Goal: Task Accomplishment & Management: Manage account settings

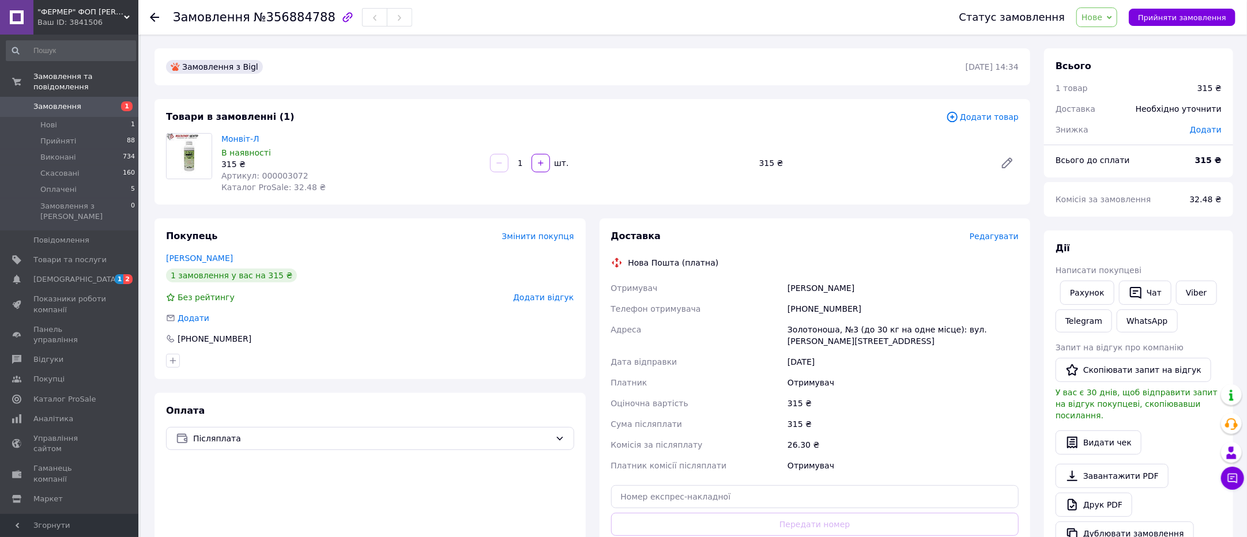
click at [191, 149] on img at bounding box center [189, 156] width 45 height 45
click at [251, 134] on link "Монвіт-Л" at bounding box center [240, 138] width 38 height 9
click at [157, 14] on icon at bounding box center [154, 17] width 9 height 9
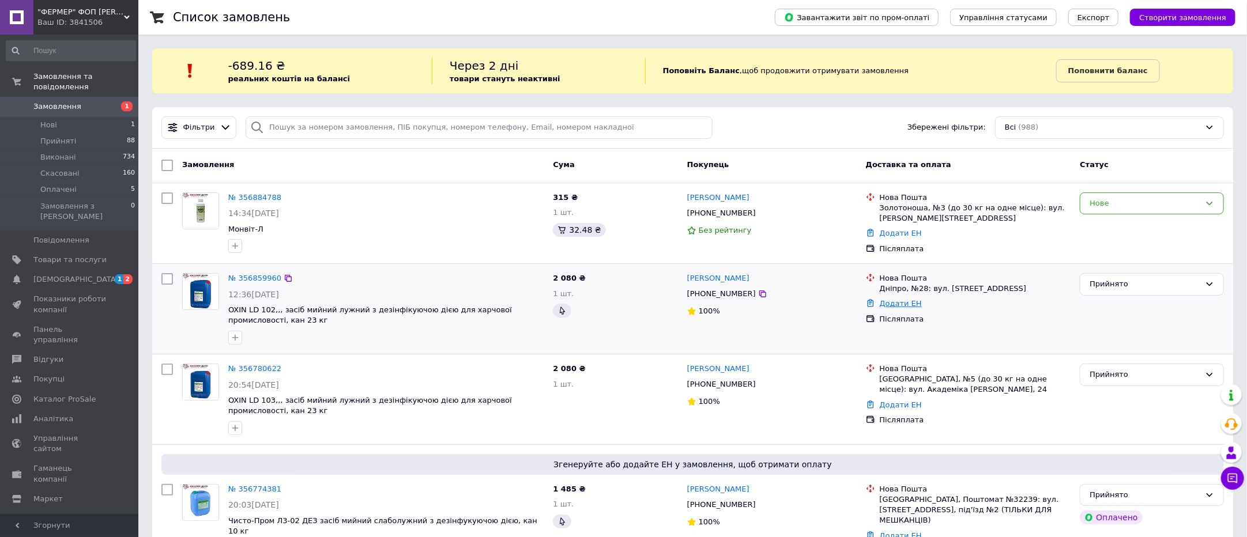
click at [897, 304] on link "Додати ЕН" at bounding box center [901, 303] width 42 height 9
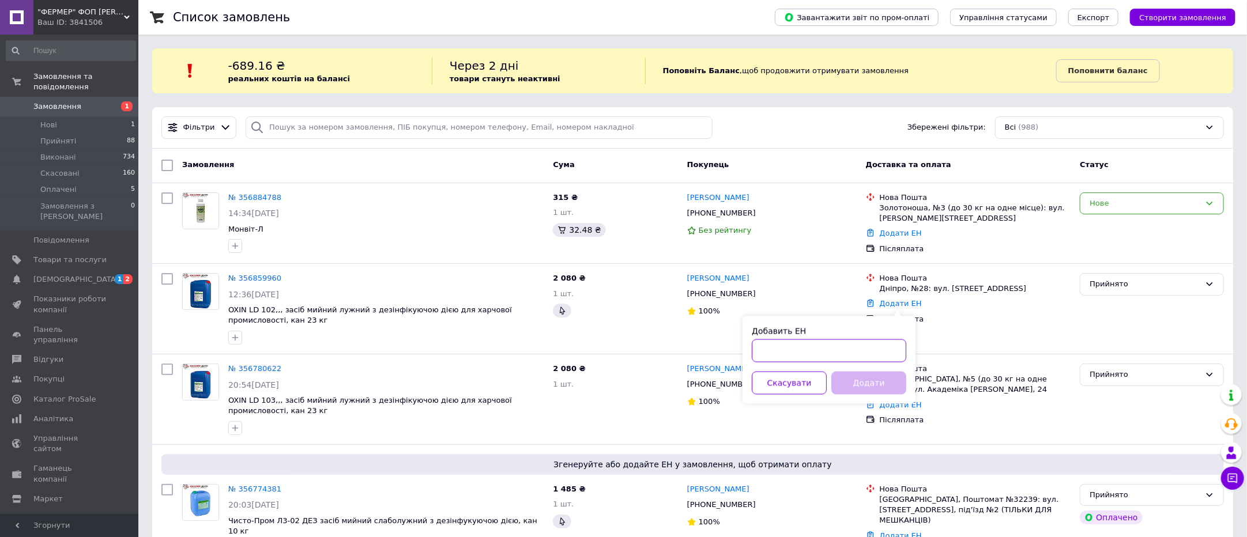
click at [811, 352] on input "Добавить ЕН" at bounding box center [829, 351] width 155 height 23
paste input "20451225007643"
type input "20451225007643"
click at [840, 387] on button "Додати" at bounding box center [868, 383] width 75 height 23
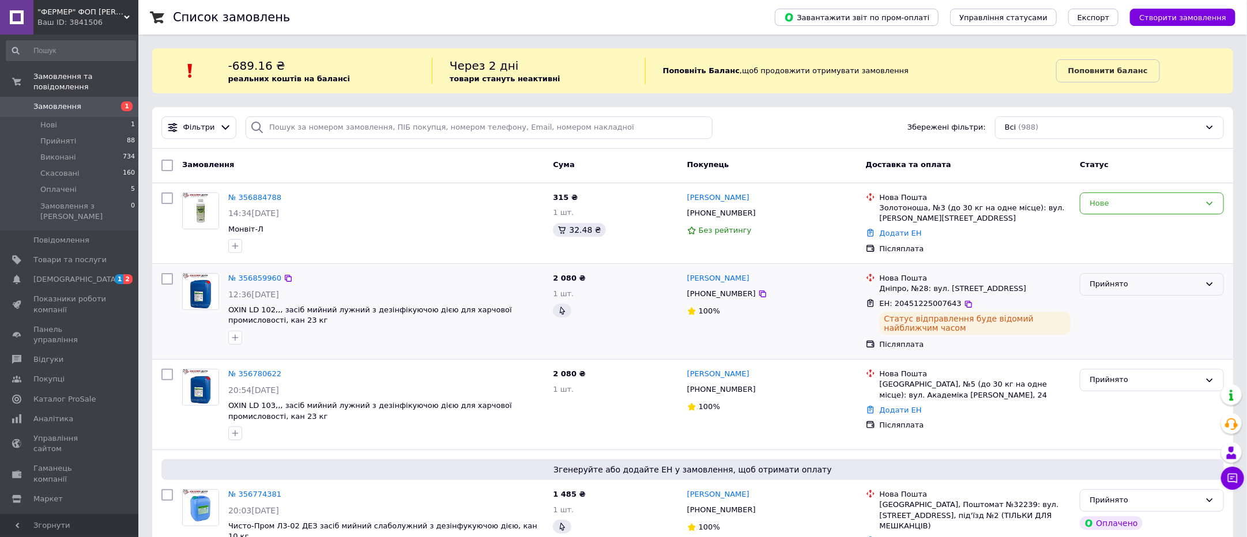
click at [1124, 284] on div "Прийнято" at bounding box center [1145, 285] width 111 height 12
click at [1112, 314] on li "Виконано" at bounding box center [1152, 308] width 143 height 21
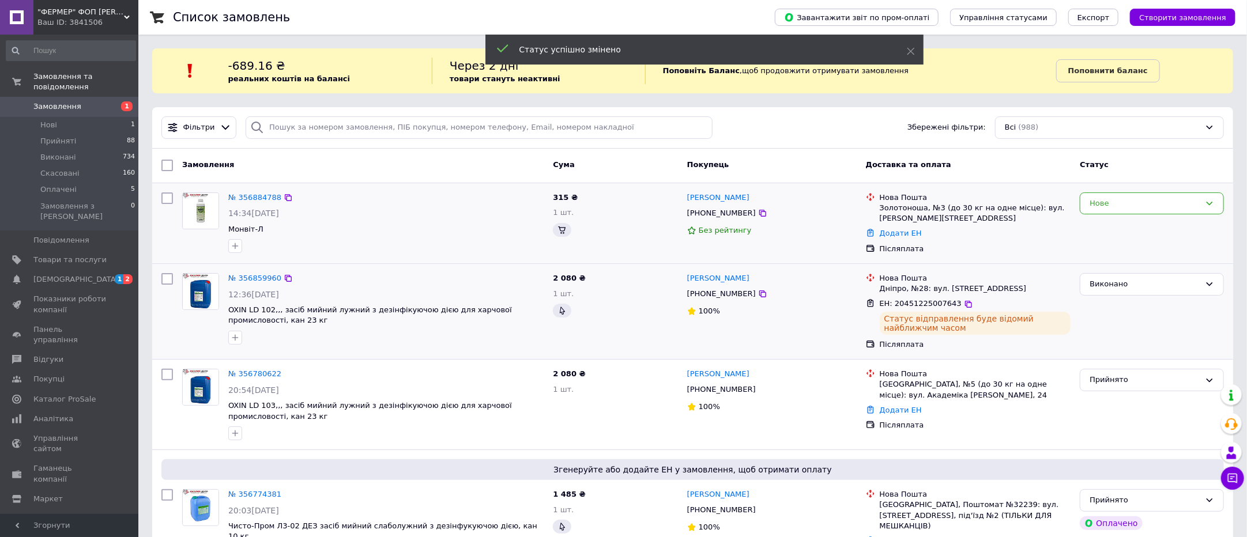
click at [406, 243] on div at bounding box center [386, 246] width 320 height 18
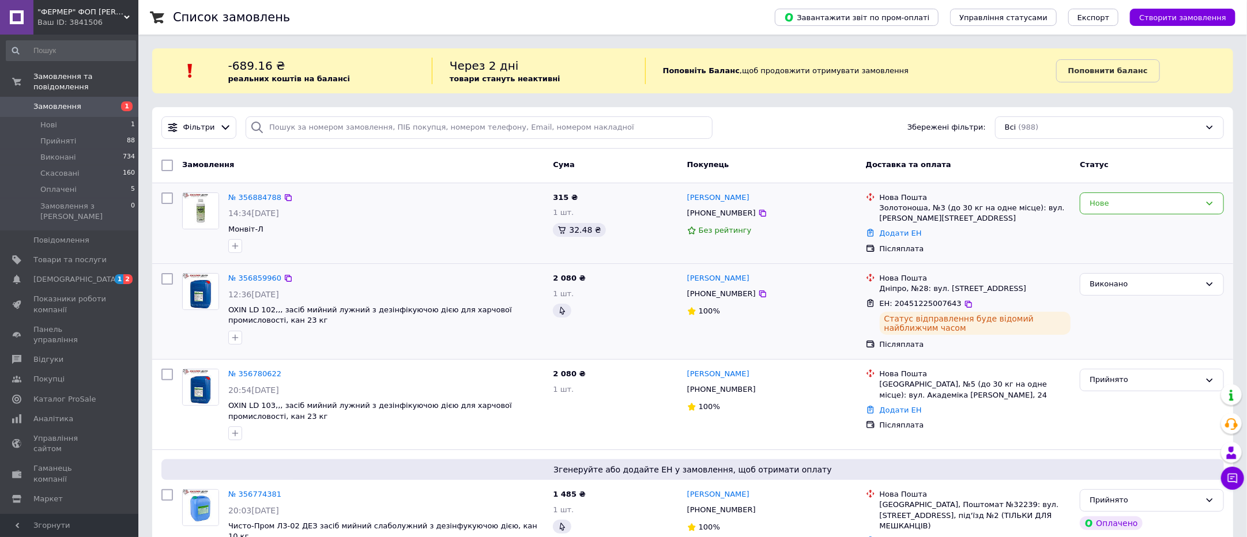
click at [374, 227] on span "Монвіт-Л" at bounding box center [385, 229] width 315 height 11
drag, startPoint x: 679, startPoint y: 198, endPoint x: 454, endPoint y: 262, distance: 233.8
click at [707, 235] on div "№ 356884788 14:34, 12.08.2025 Монвіт-Л 315 ₴ 1 шт. 32.48 ₴ Євгеній Ткаченко +38…" at bounding box center [693, 223] width 1072 height 71
click at [633, 212] on div "1 шт." at bounding box center [615, 213] width 125 height 11
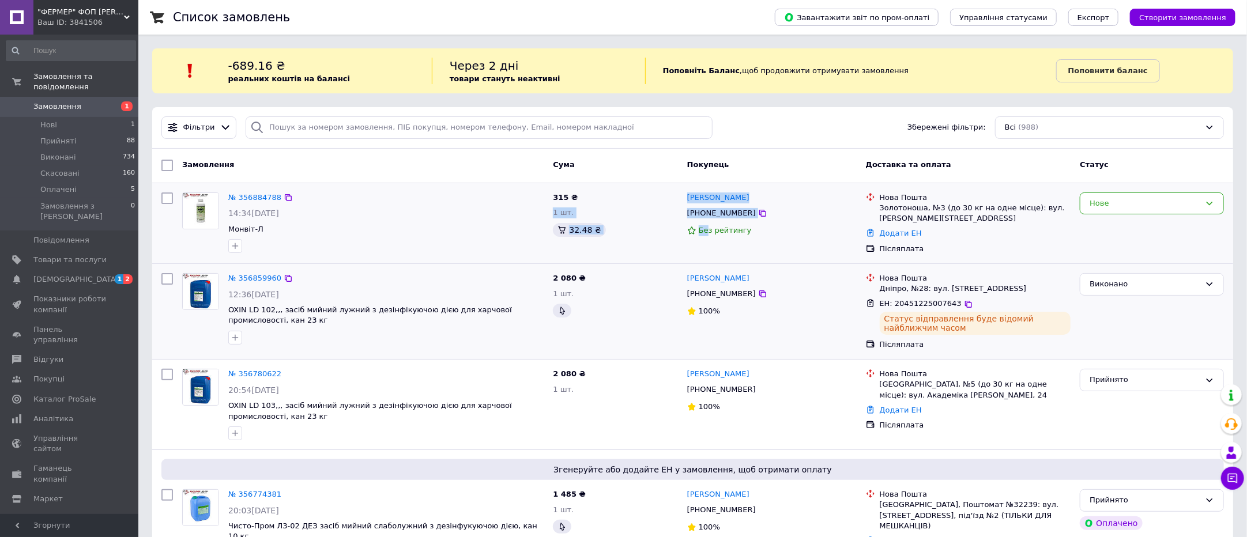
click at [635, 210] on div "1 шт." at bounding box center [615, 213] width 125 height 11
drag, startPoint x: 680, startPoint y: 201, endPoint x: 1032, endPoint y: 226, distance: 352.1
click at [1032, 226] on div "№ 356884788 14:34, 12.08.2025 Монвіт-Л 315 ₴ 1 шт. 32.48 ₴ Євгеній Ткаченко +38…" at bounding box center [693, 223] width 1072 height 71
copy div "315 ₴ 1 шт. 32.48 ₴ Євгеній Ткаченко +380637432567 Без рейтингу Нова Пошта Золо…"
click at [358, 259] on div "№ 356884788 14:34, 12.08.2025 Монвіт-Л 315 ₴ 1 шт. 32.48 ₴ Євгеній Ткаченко +38…" at bounding box center [692, 223] width 1081 height 80
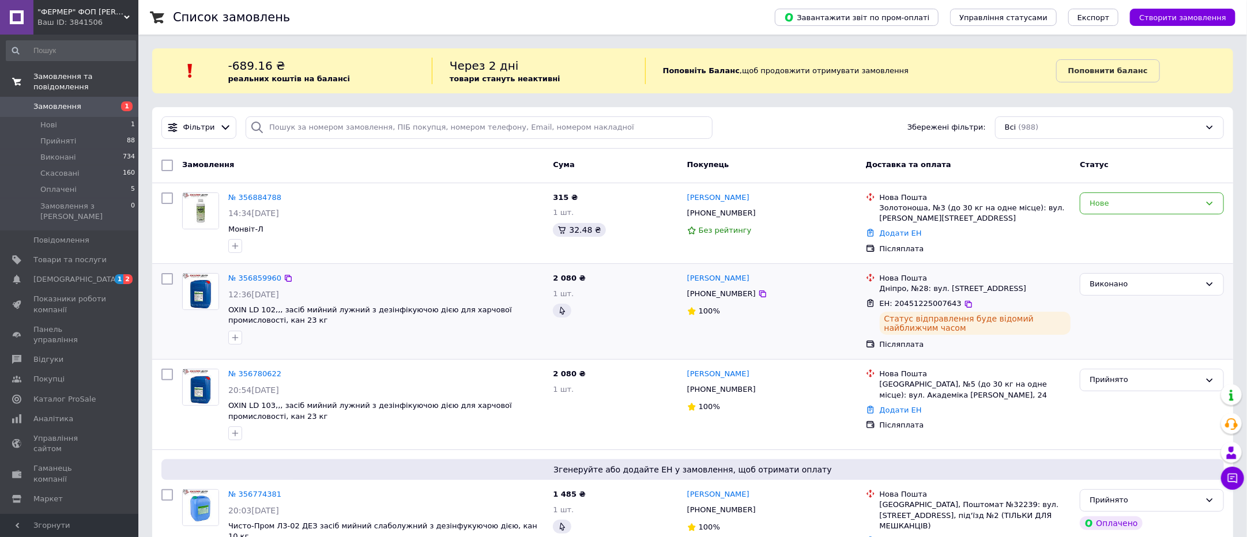
click at [85, 80] on span "Замовлення та повідомлення" at bounding box center [85, 82] width 105 height 21
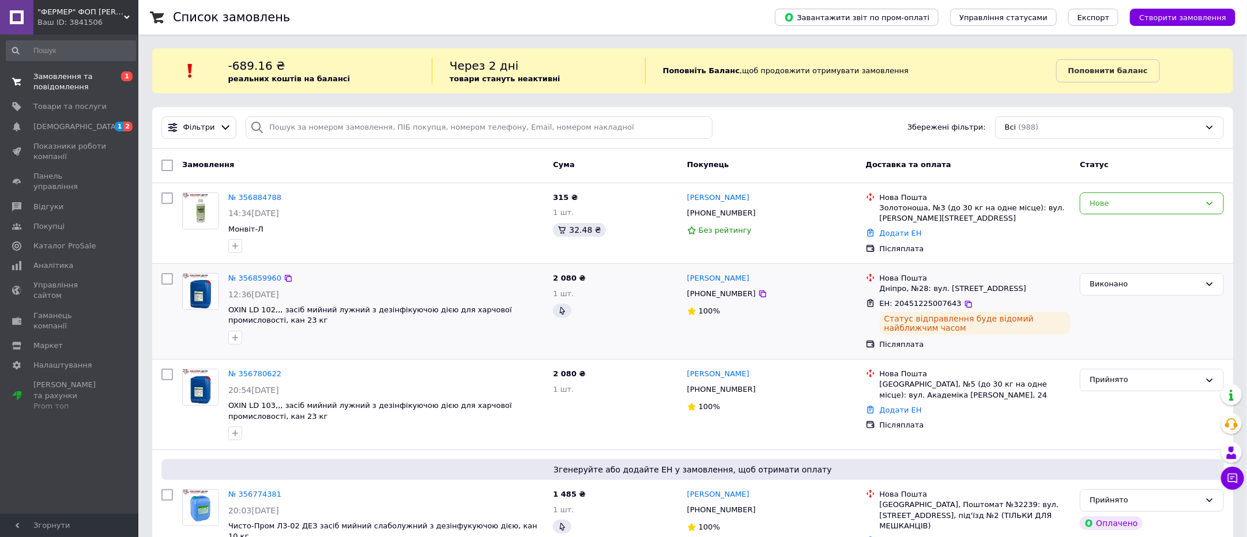
click at [85, 80] on span "Замовлення та повідомлення" at bounding box center [69, 82] width 73 height 21
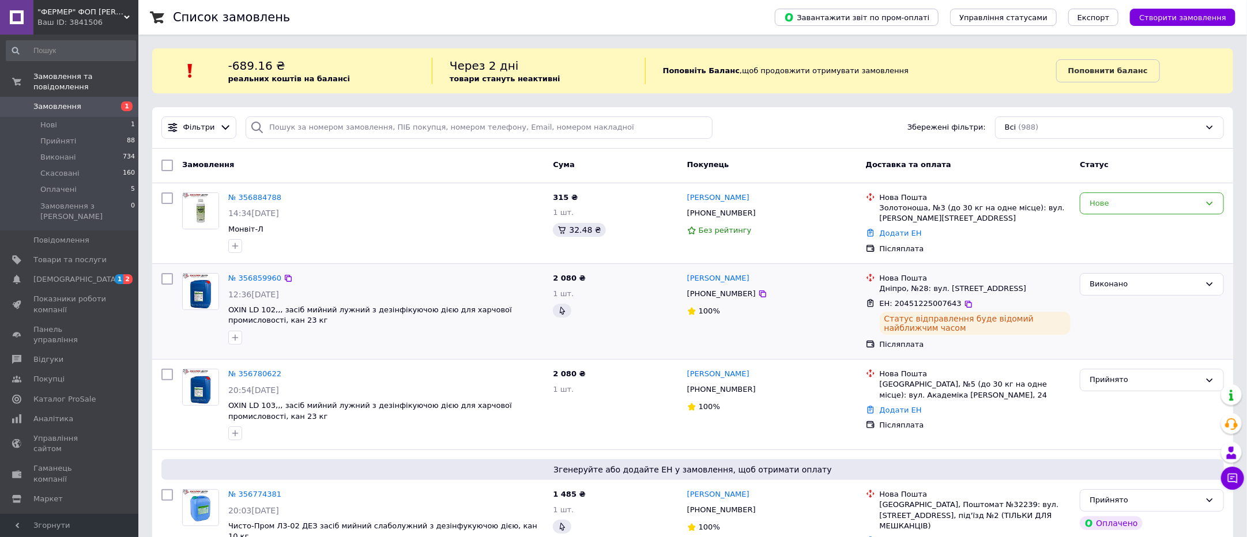
click at [77, 105] on link "Замовлення 1" at bounding box center [71, 107] width 142 height 20
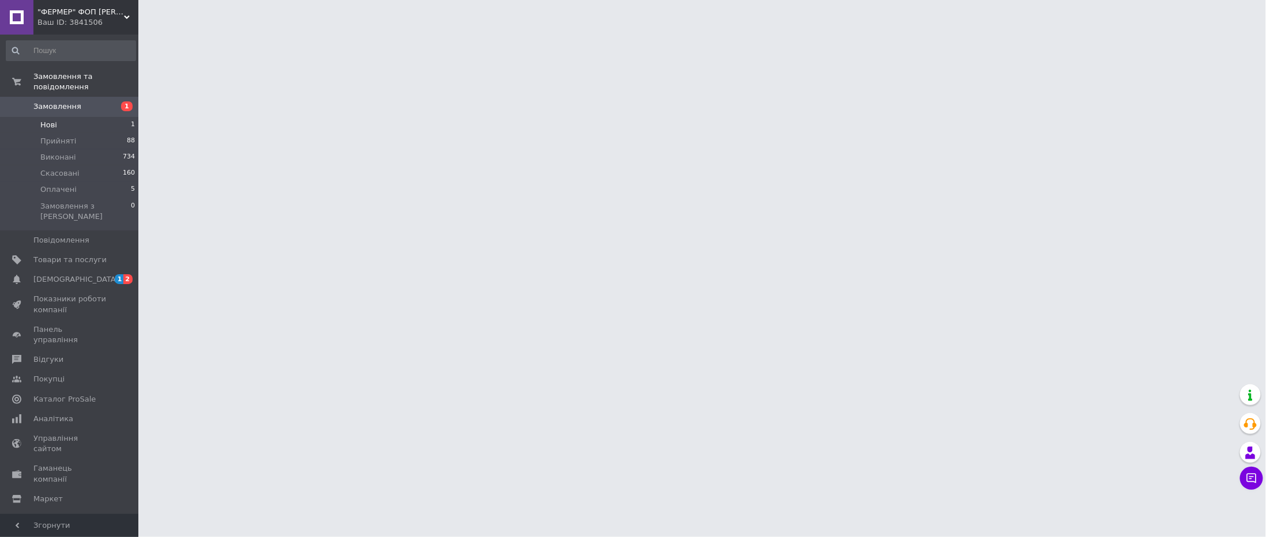
click at [74, 117] on li "Нові 1" at bounding box center [71, 125] width 142 height 16
click at [51, 117] on li "Нові 1" at bounding box center [71, 125] width 142 height 16
click at [52, 117] on li "Нові 1" at bounding box center [71, 125] width 142 height 16
click at [54, 120] on span "Нові" at bounding box center [48, 125] width 17 height 10
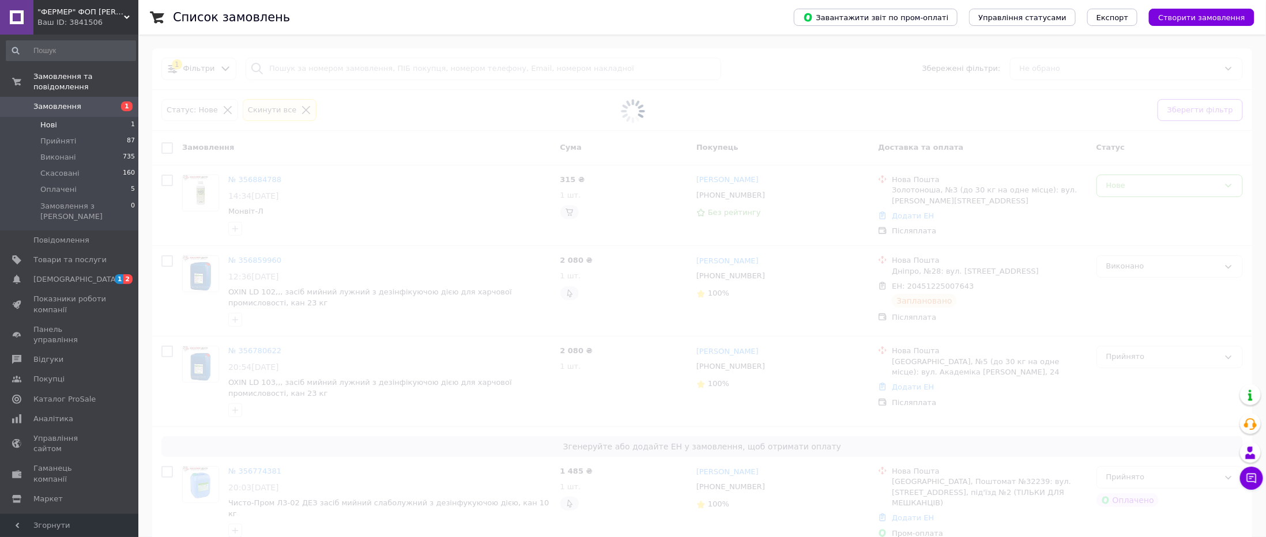
click at [54, 120] on span "Нові" at bounding box center [48, 125] width 17 height 10
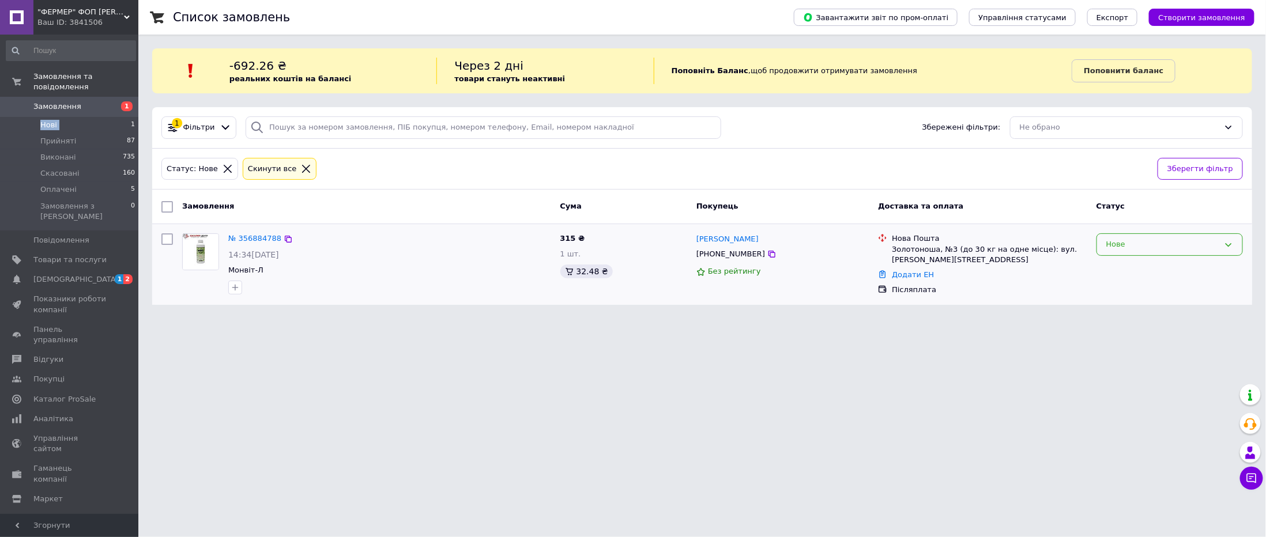
click at [1149, 240] on div "Нове" at bounding box center [1163, 245] width 113 height 12
click at [1126, 270] on li "Прийнято" at bounding box center [1169, 268] width 145 height 21
click at [80, 101] on span "Замовлення" at bounding box center [69, 106] width 73 height 10
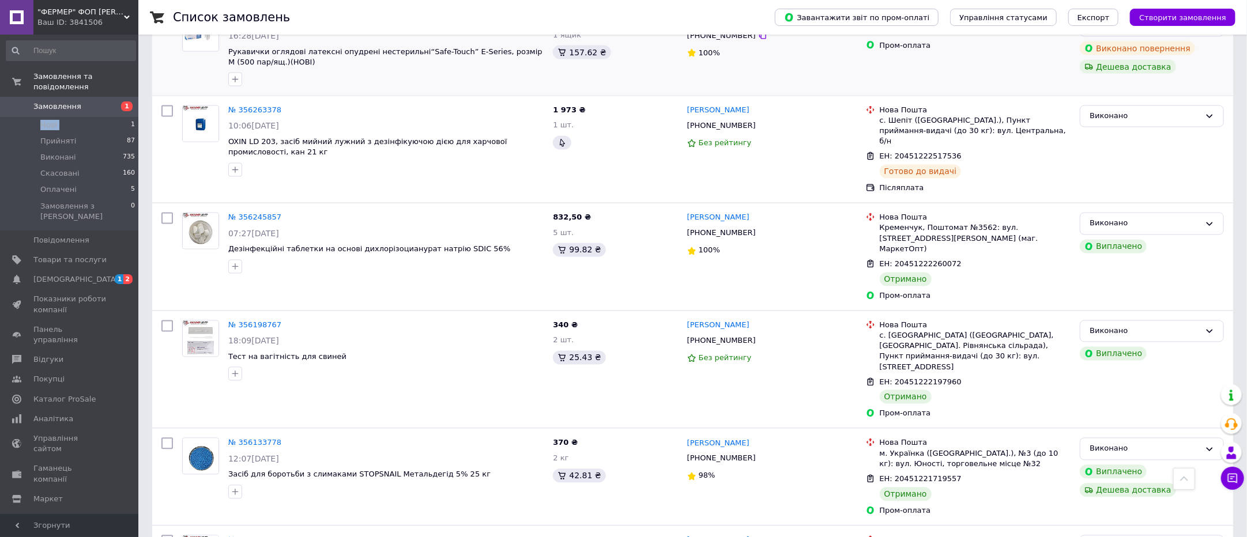
scroll to position [1643, 0]
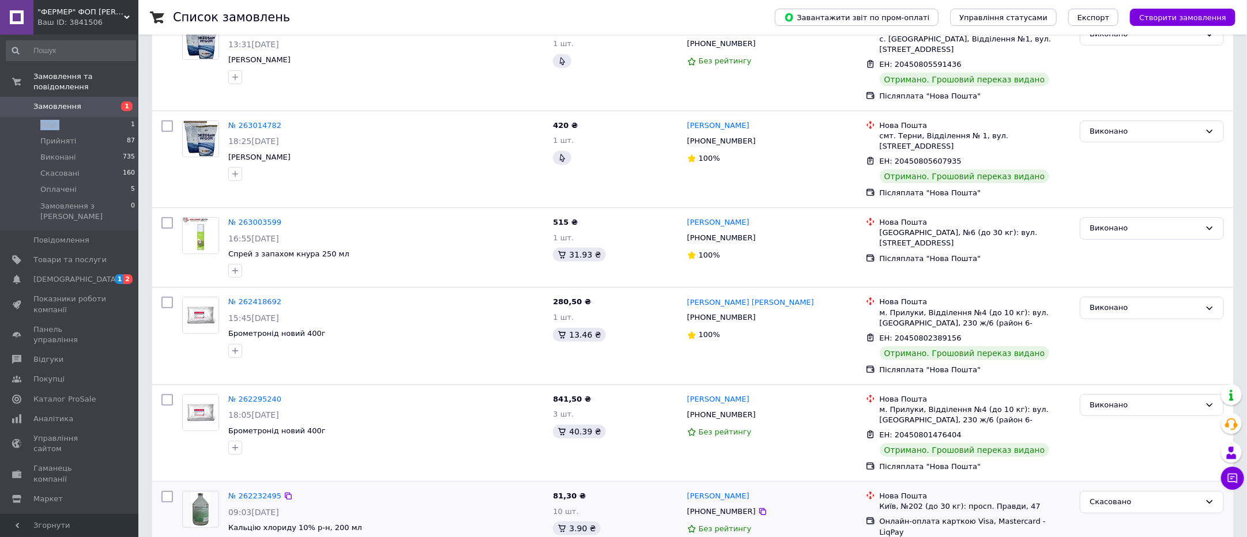
scroll to position [405, 0]
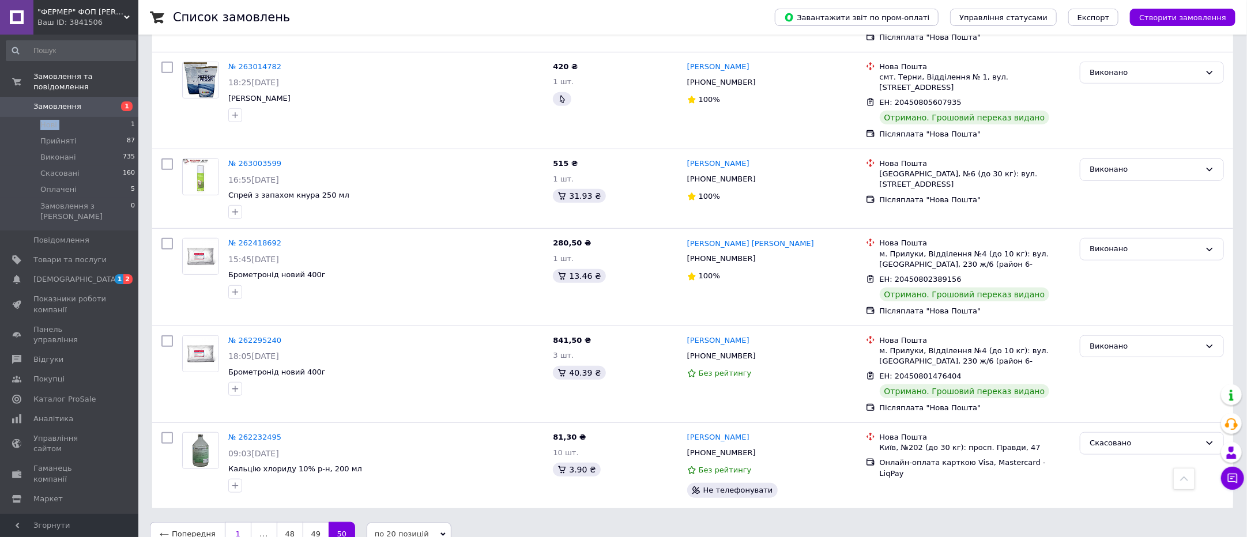
click at [232, 522] on link "1" at bounding box center [238, 534] width 27 height 24
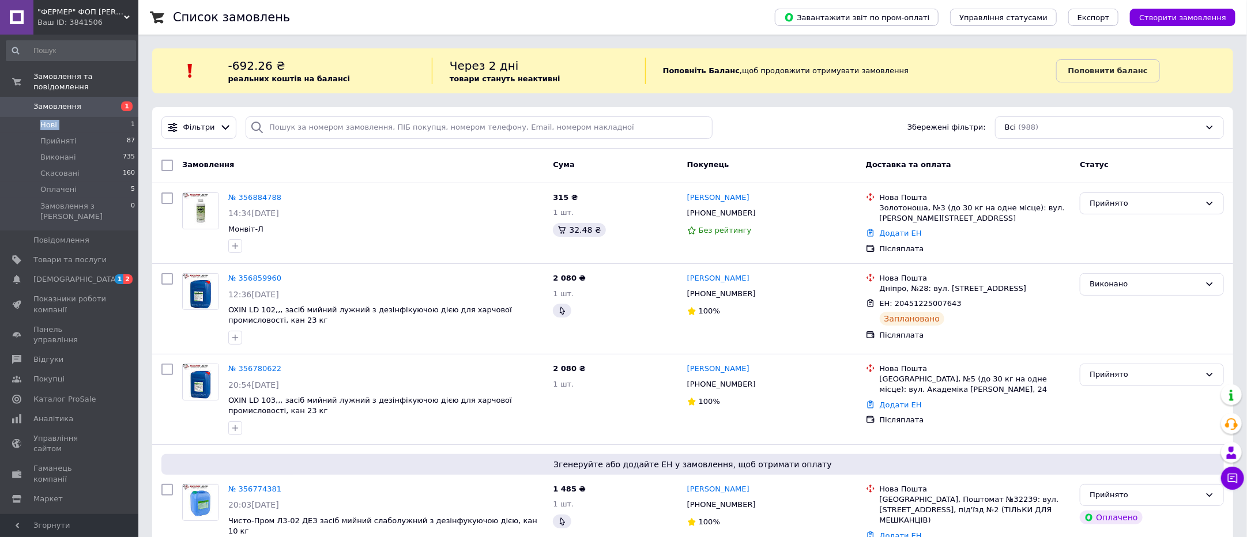
click at [104, 119] on li "Нові 1" at bounding box center [71, 125] width 142 height 16
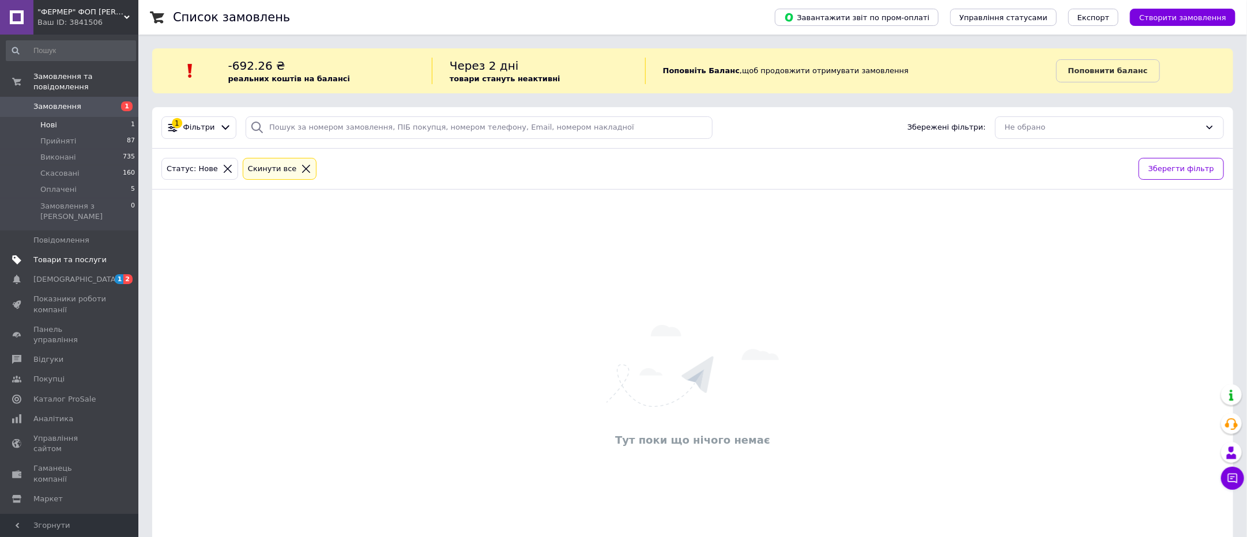
scroll to position [63, 0]
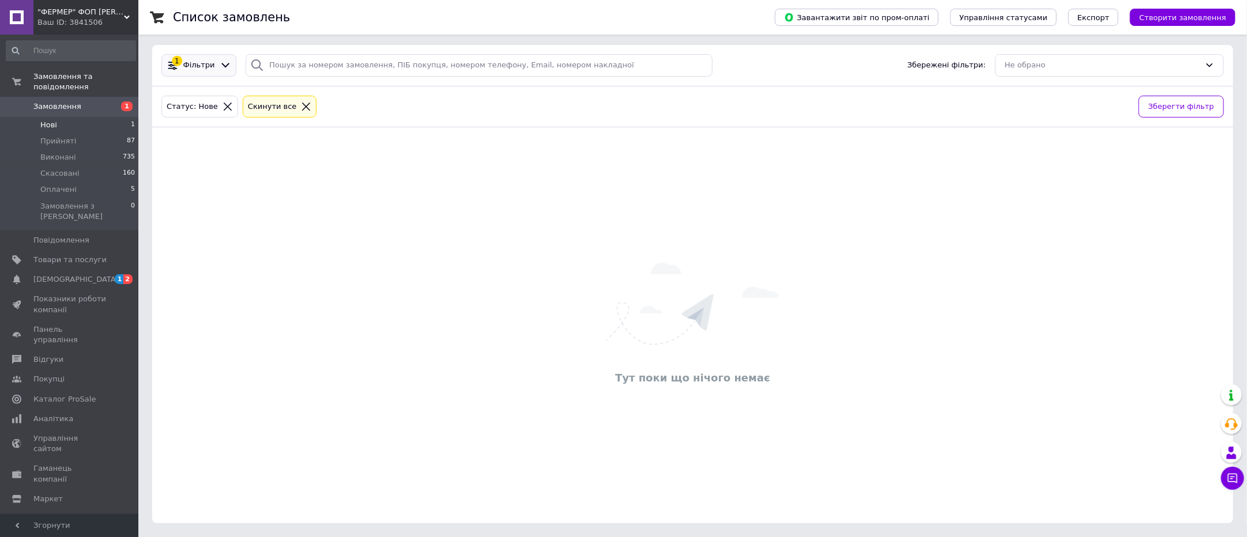
click at [217, 57] on div "1 Фільтри" at bounding box center [198, 65] width 75 height 22
click at [31, 101] on span at bounding box center [16, 106] width 33 height 10
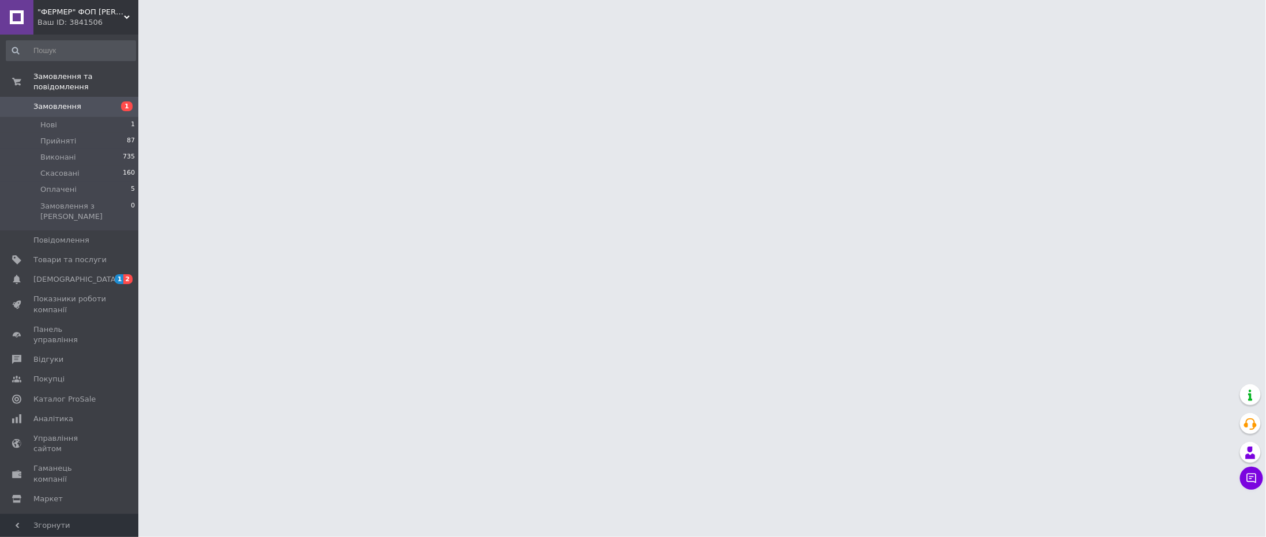
click at [35, 97] on link "Замовлення 1" at bounding box center [71, 107] width 142 height 20
click at [39, 80] on span "Замовлення та повідомлення" at bounding box center [85, 82] width 105 height 21
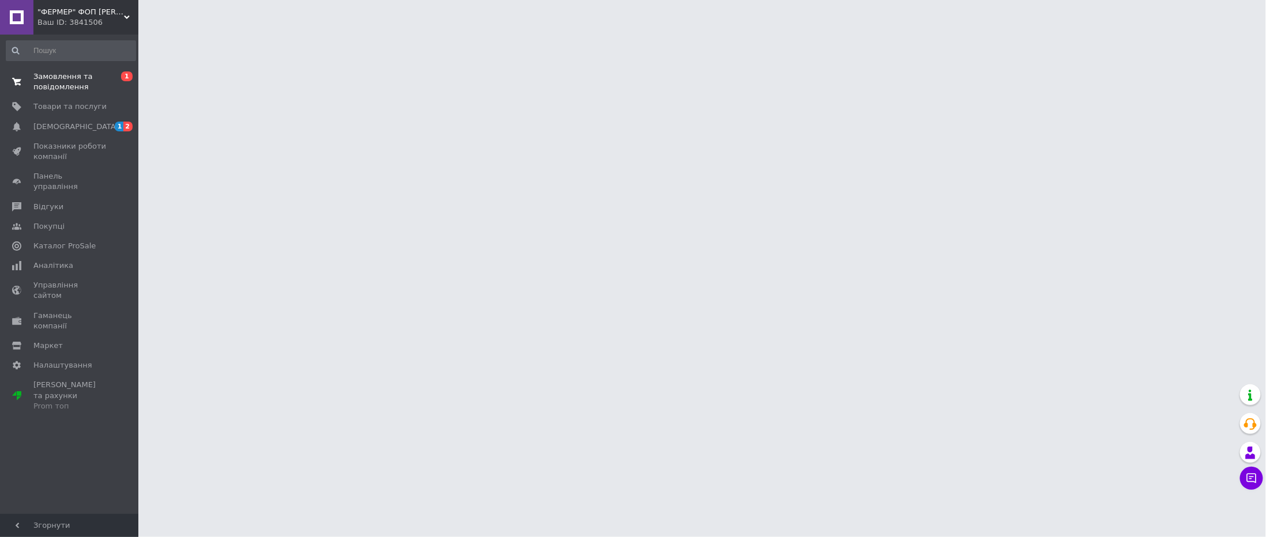
click at [42, 77] on span "Замовлення та повідомлення" at bounding box center [69, 82] width 73 height 21
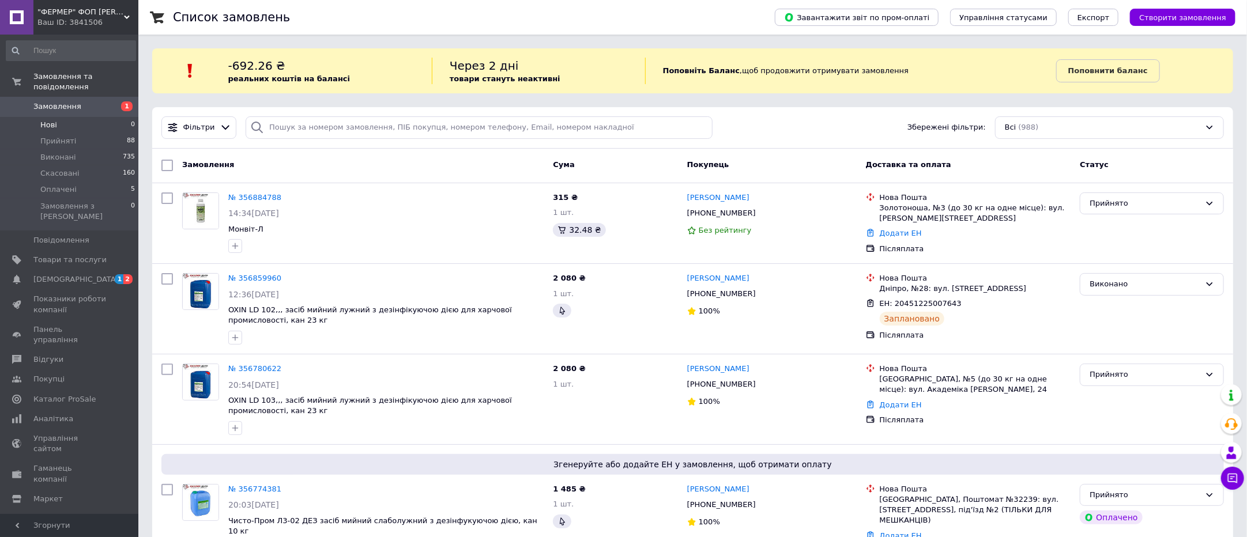
click at [77, 117] on li "Нові 0" at bounding box center [71, 125] width 142 height 16
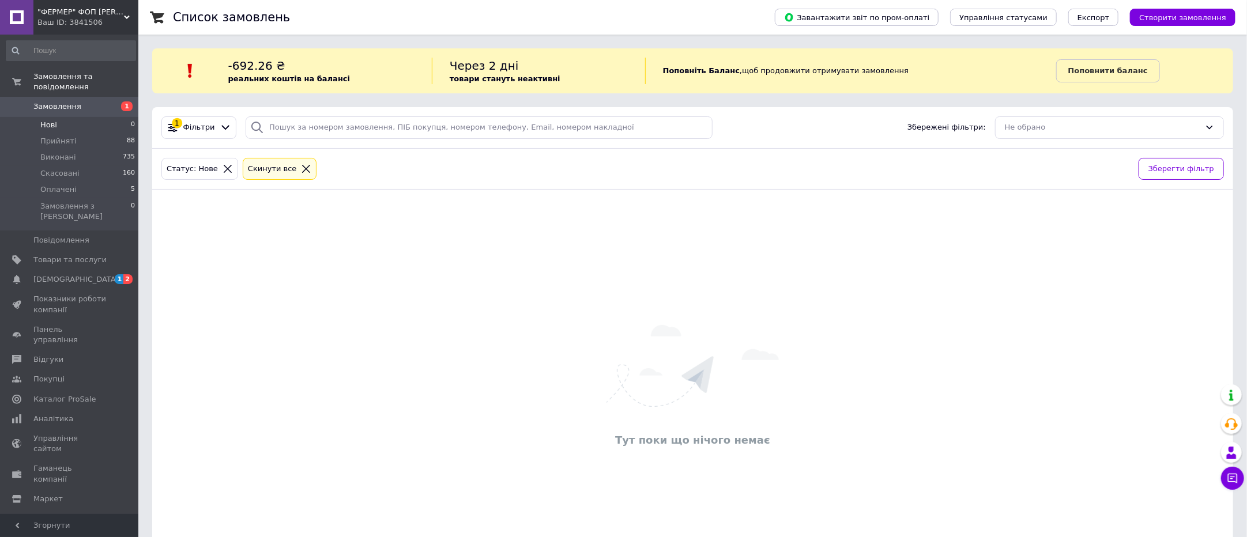
click at [52, 120] on span "Нові" at bounding box center [48, 125] width 17 height 10
click at [51, 74] on span "Замовлення та повідомлення" at bounding box center [85, 82] width 105 height 21
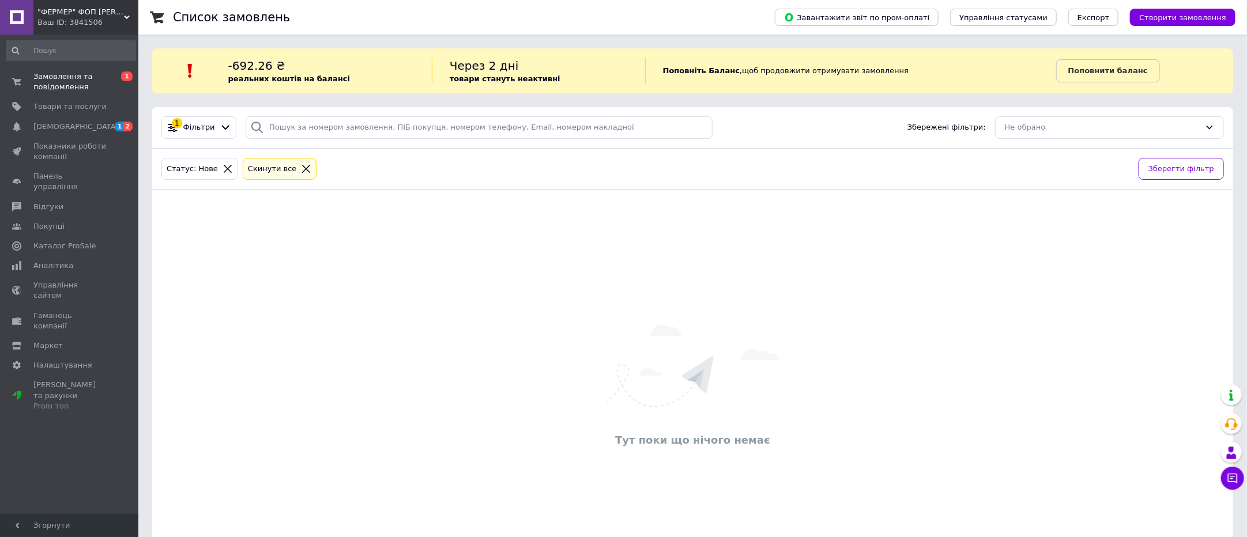
scroll to position [63, 0]
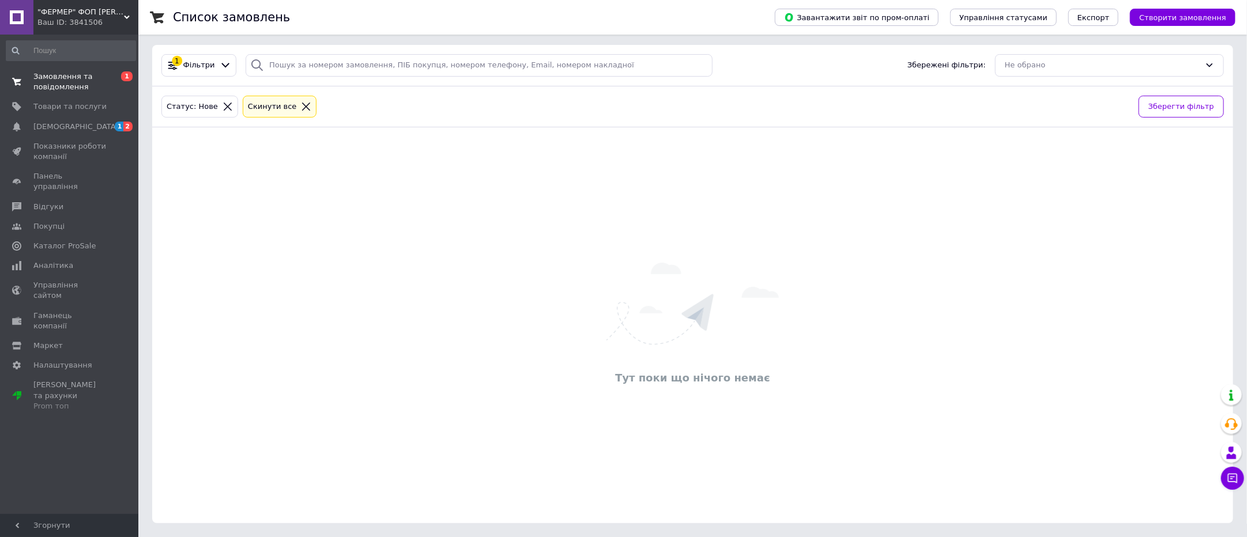
click at [63, 84] on span "Замовлення та повідомлення" at bounding box center [69, 82] width 73 height 21
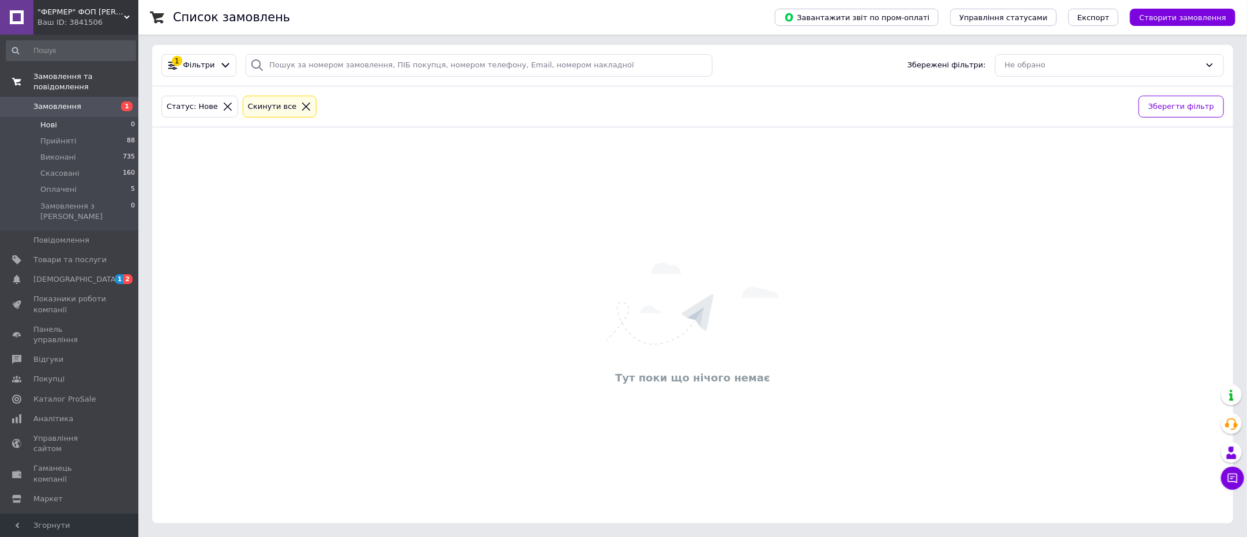
click at [108, 73] on span "Замовлення та повідомлення" at bounding box center [85, 82] width 105 height 21
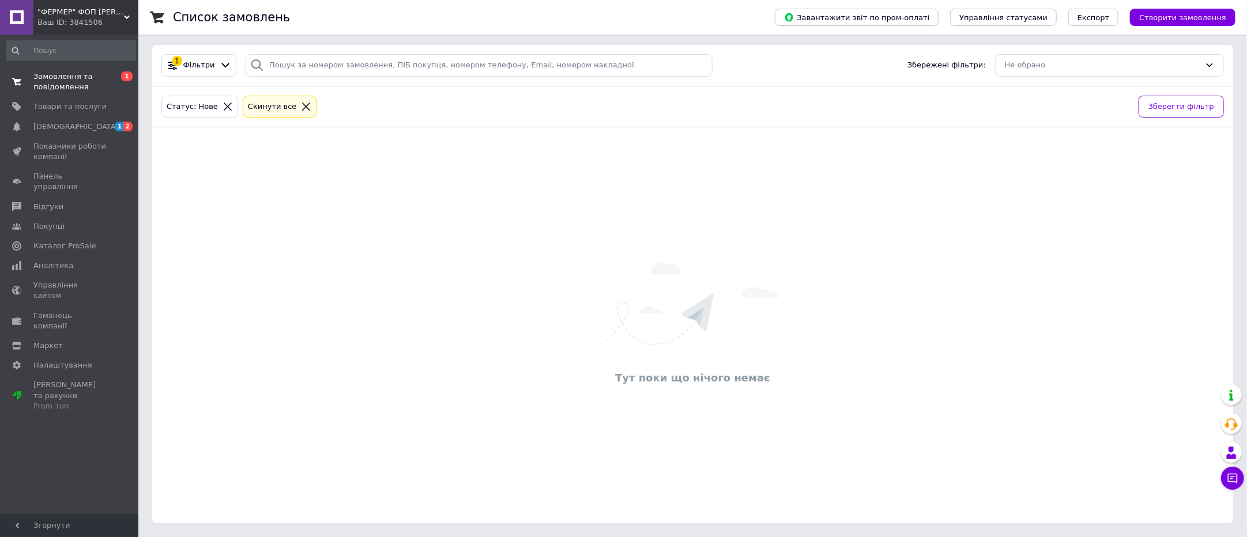
click at [55, 73] on span "Замовлення та повідомлення" at bounding box center [69, 82] width 73 height 21
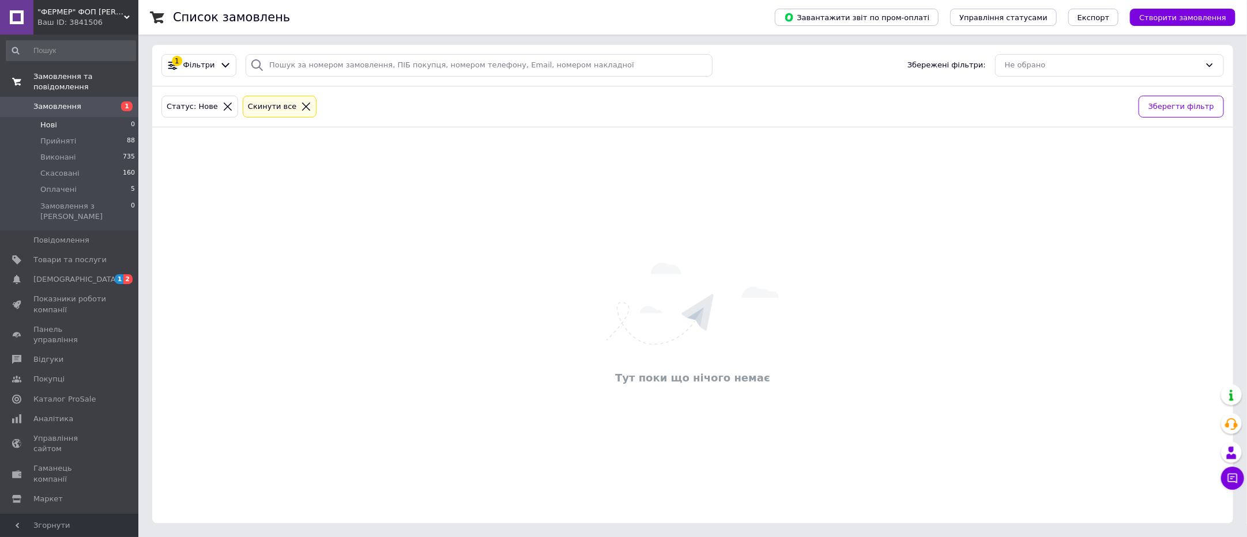
click at [55, 73] on span "Замовлення та повідомлення" at bounding box center [85, 82] width 105 height 21
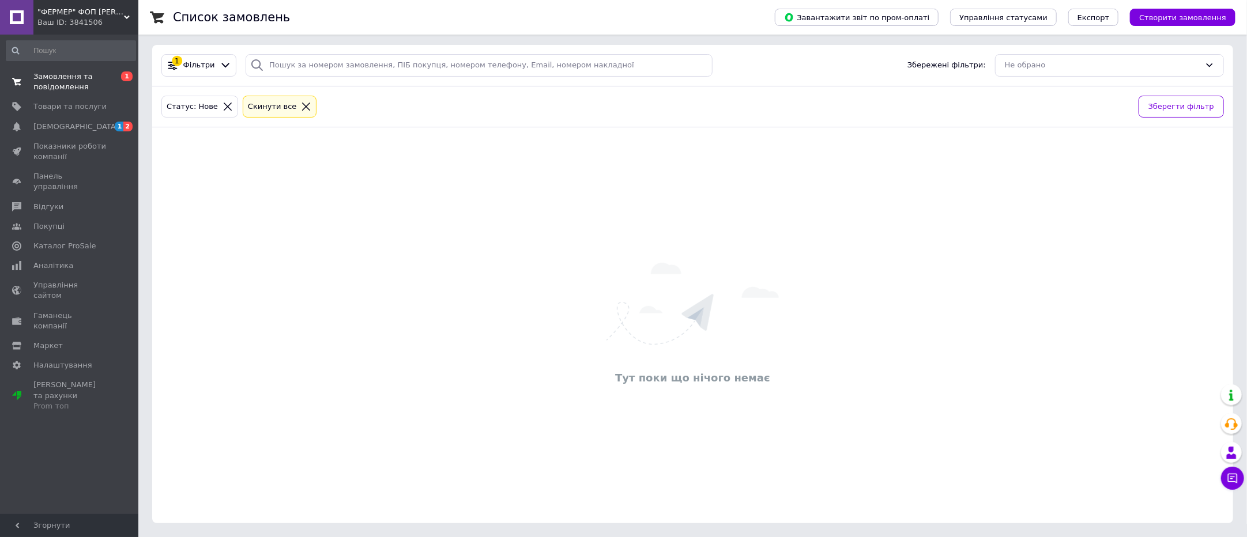
click at [55, 73] on span "Замовлення та повідомлення" at bounding box center [69, 82] width 73 height 21
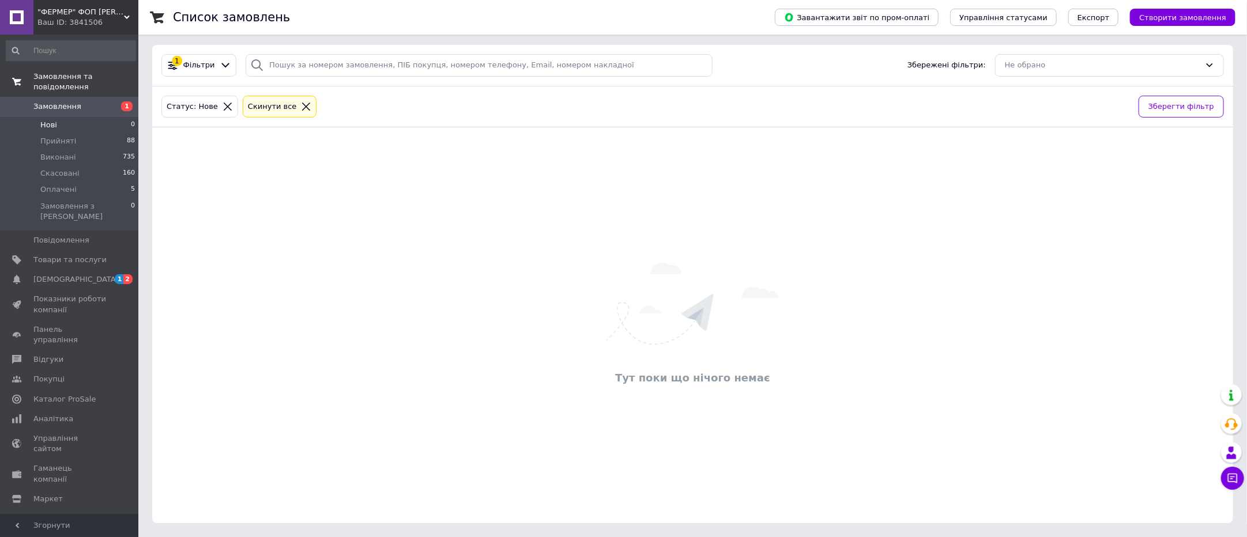
click at [55, 73] on span "Замовлення та повідомлення" at bounding box center [85, 82] width 105 height 21
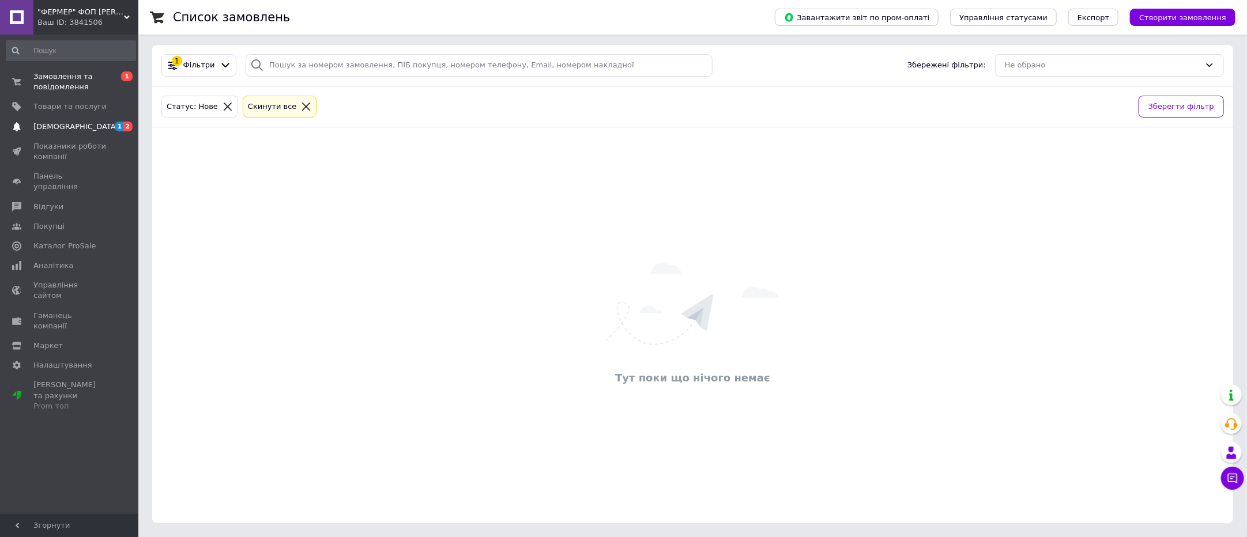
click at [92, 127] on span "[DEMOGRAPHIC_DATA]" at bounding box center [69, 127] width 73 height 10
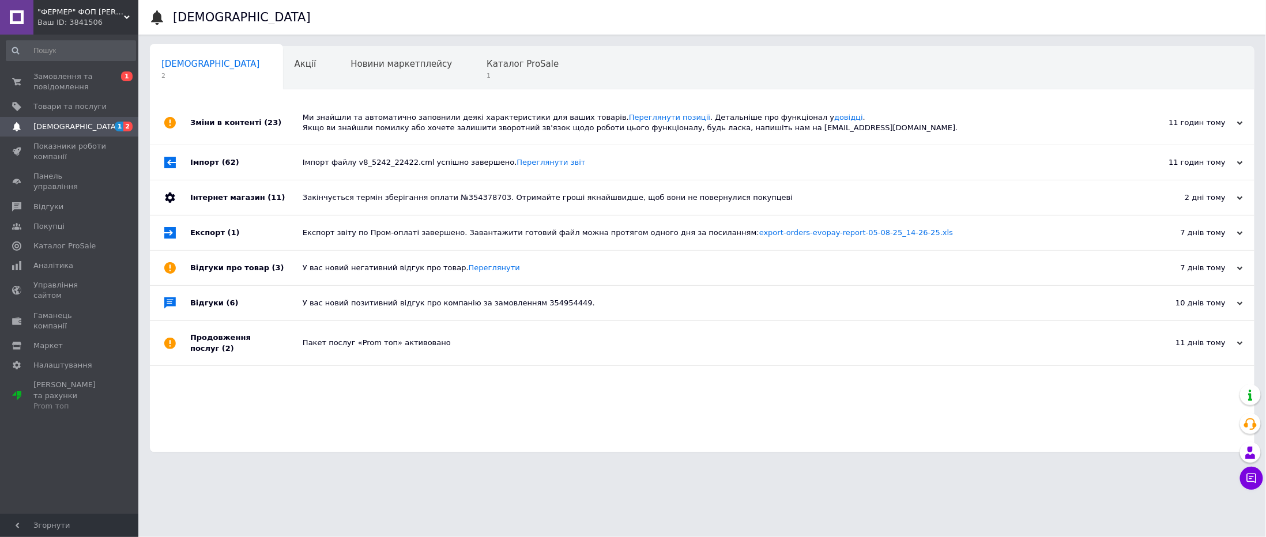
click at [143, 92] on div "Сповіщення Сповіщення 2 Акції 0 Новини маркетплейсу 0 Каталог ProSale 1 Навчанн…" at bounding box center [702, 232] width 1128 height 464
drag, startPoint x: 293, startPoint y: 415, endPoint x: 411, endPoint y: 453, distance: 124.2
click at [411, 453] on div "Сповіщення Сповіщення 2 Акції 0 Новини маркетплейсу 0 Каталог ProSale 1 Навчанн…" at bounding box center [702, 232] width 1128 height 464
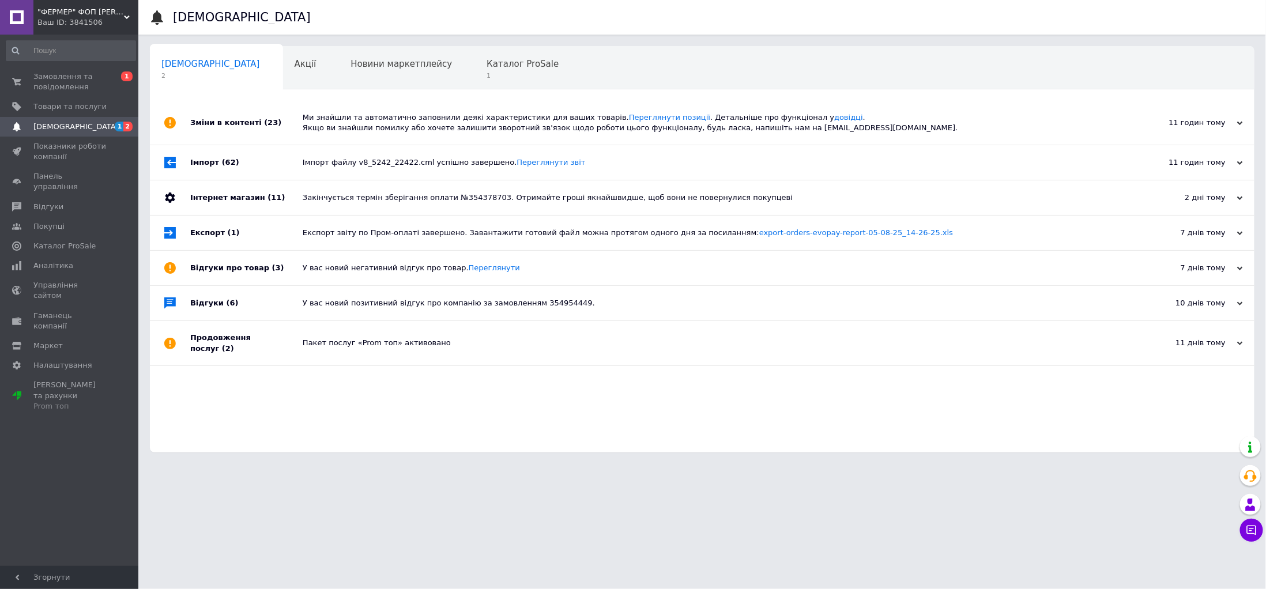
click at [190, 68] on span "[DEMOGRAPHIC_DATA]" at bounding box center [210, 64] width 99 height 10
click at [18, 16] on link at bounding box center [16, 17] width 33 height 35
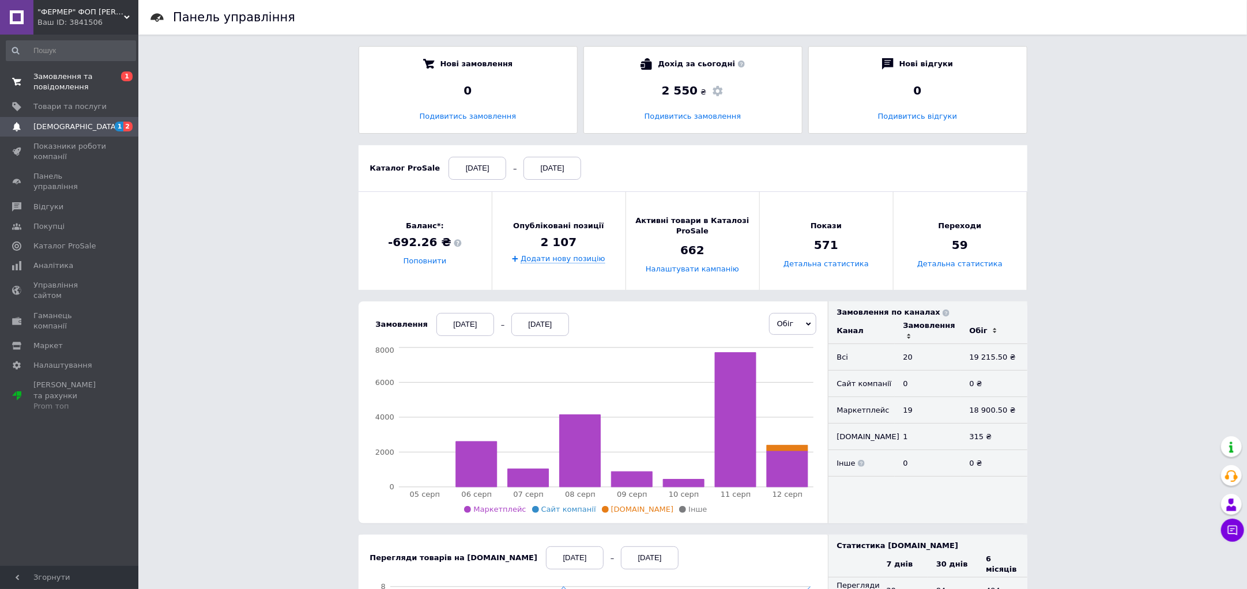
click at [73, 82] on span "Замовлення та повідомлення" at bounding box center [69, 82] width 73 height 21
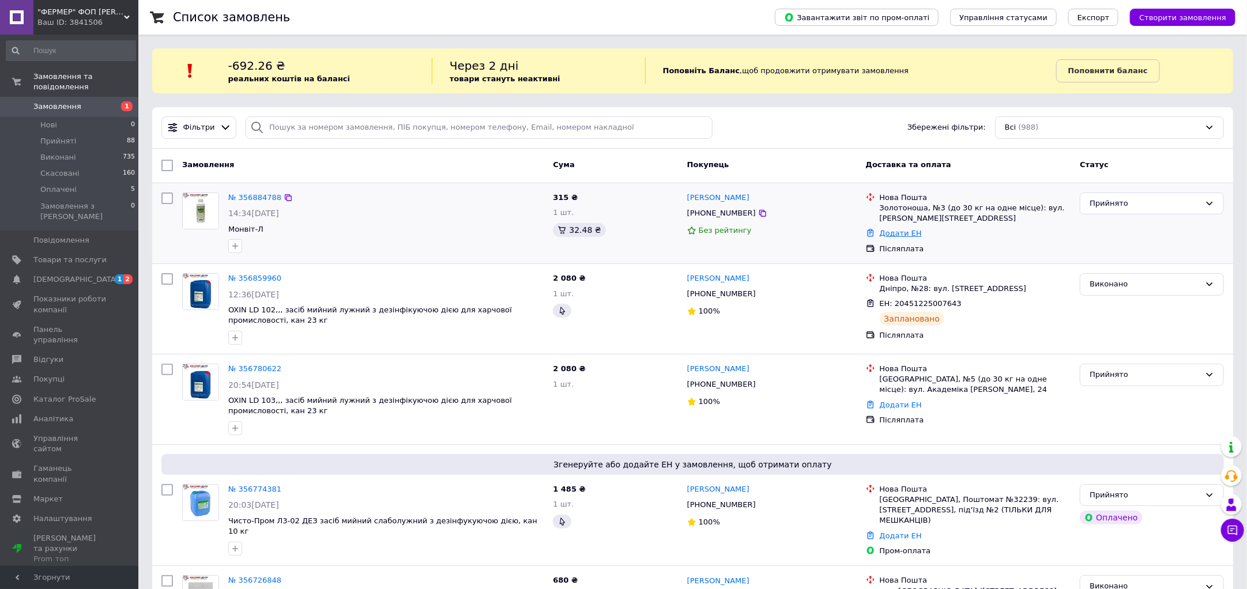
click at [898, 234] on link "Додати ЕН" at bounding box center [901, 233] width 42 height 9
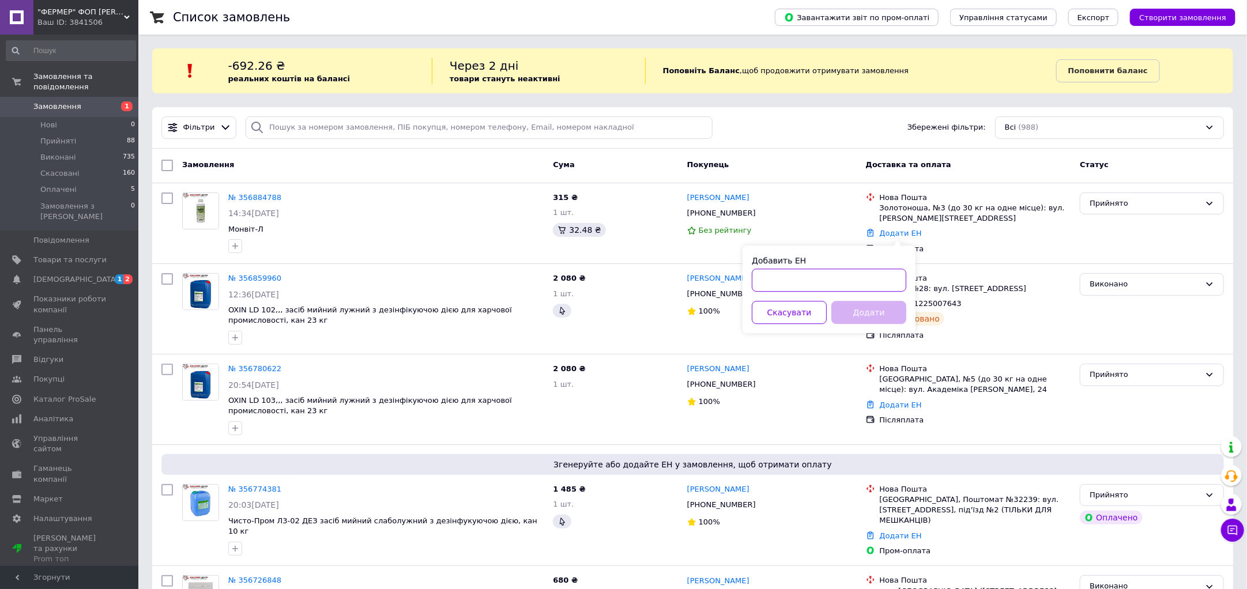
paste input "20451225200524"
type input "20451225200524"
click at [878, 313] on button "Додати" at bounding box center [868, 312] width 75 height 23
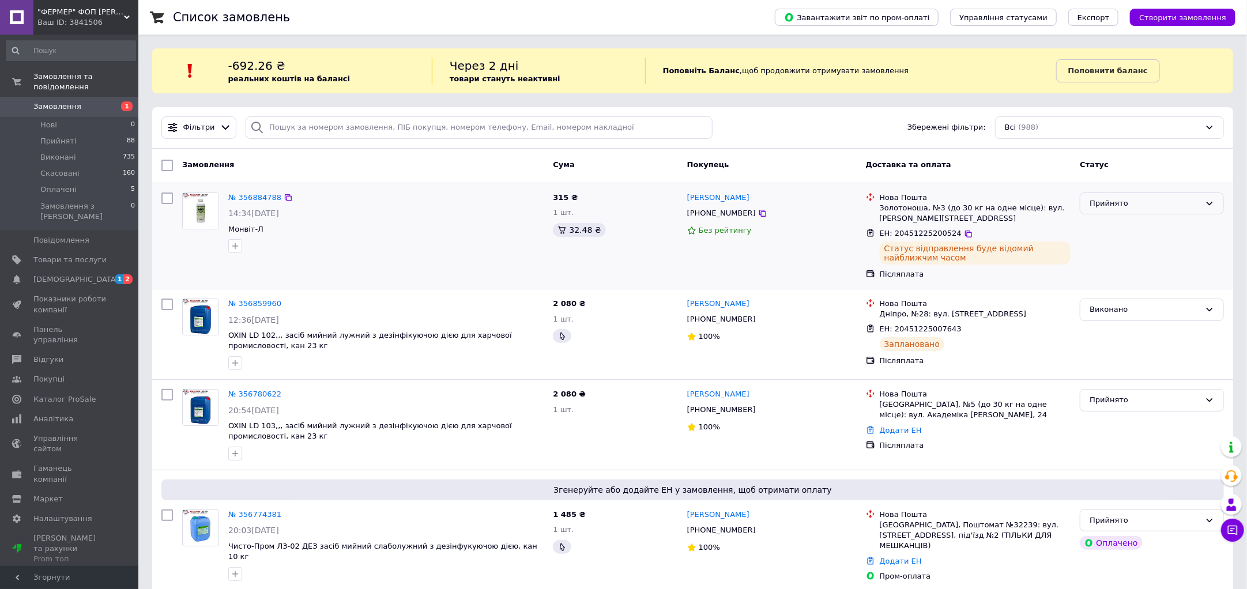
click at [1152, 195] on div "Прийнято" at bounding box center [1152, 204] width 144 height 22
click at [1146, 224] on li "Виконано" at bounding box center [1152, 227] width 143 height 21
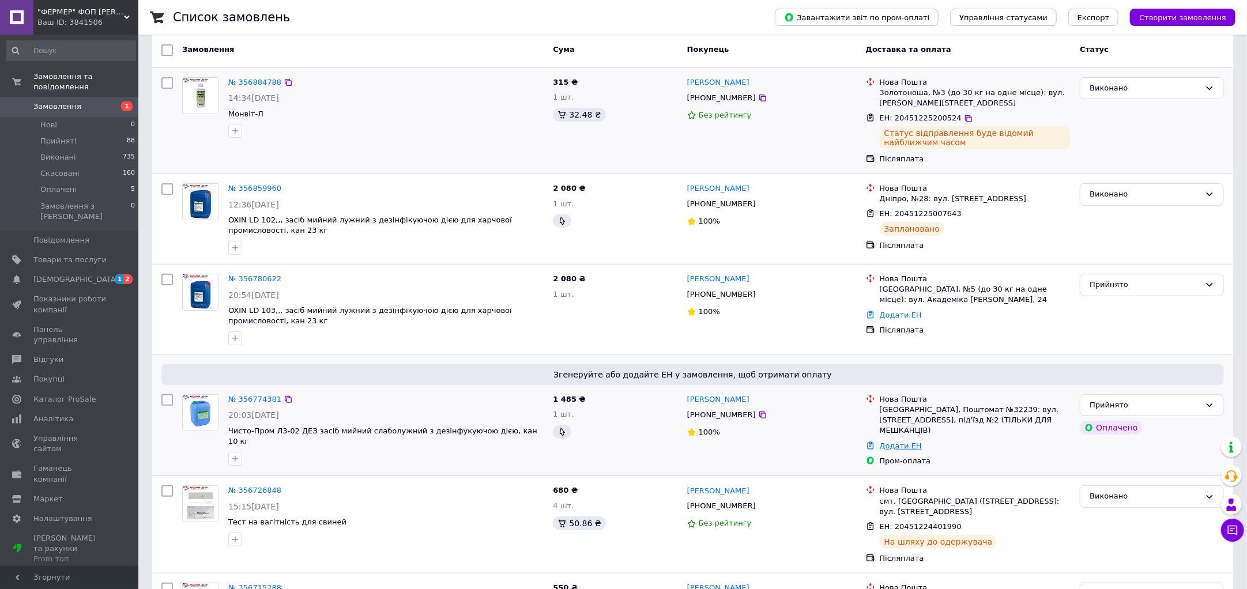
click at [901, 442] on link "Додати ЕН" at bounding box center [901, 446] width 42 height 9
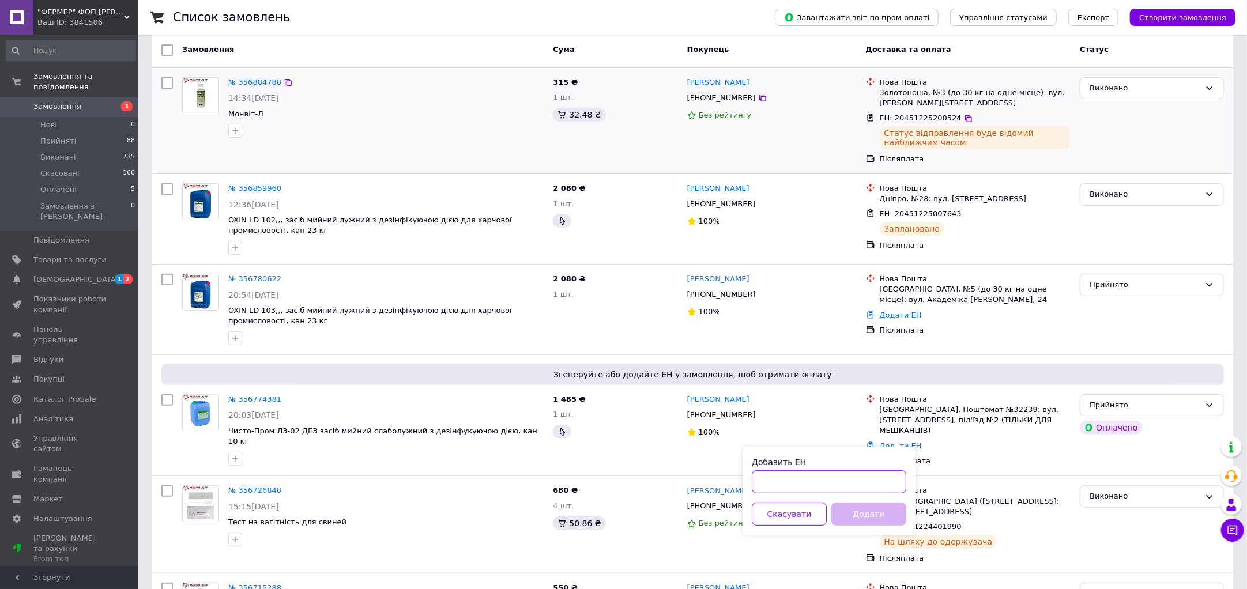
paste input "20451224974104"
type input "20451224974104"
click at [855, 511] on button "Додати" at bounding box center [868, 514] width 75 height 23
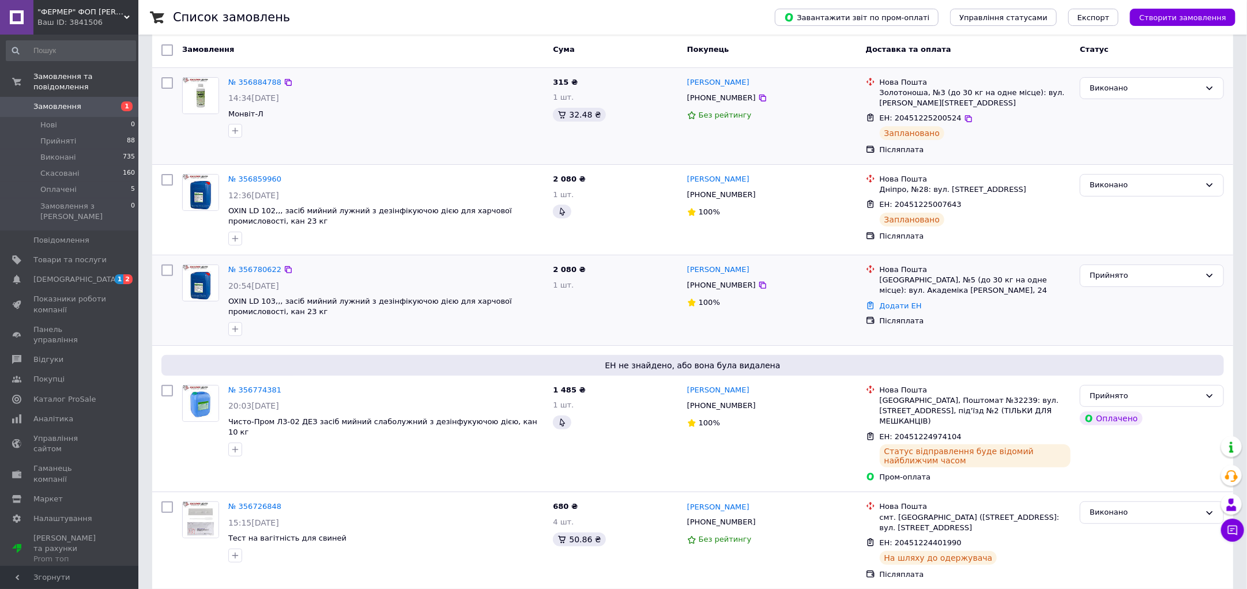
click at [880, 310] on link "Додати ЕН" at bounding box center [901, 306] width 42 height 9
paste input "20451224980610"
type input "20451224980610"
click at [879, 392] on button "Додати" at bounding box center [868, 384] width 75 height 23
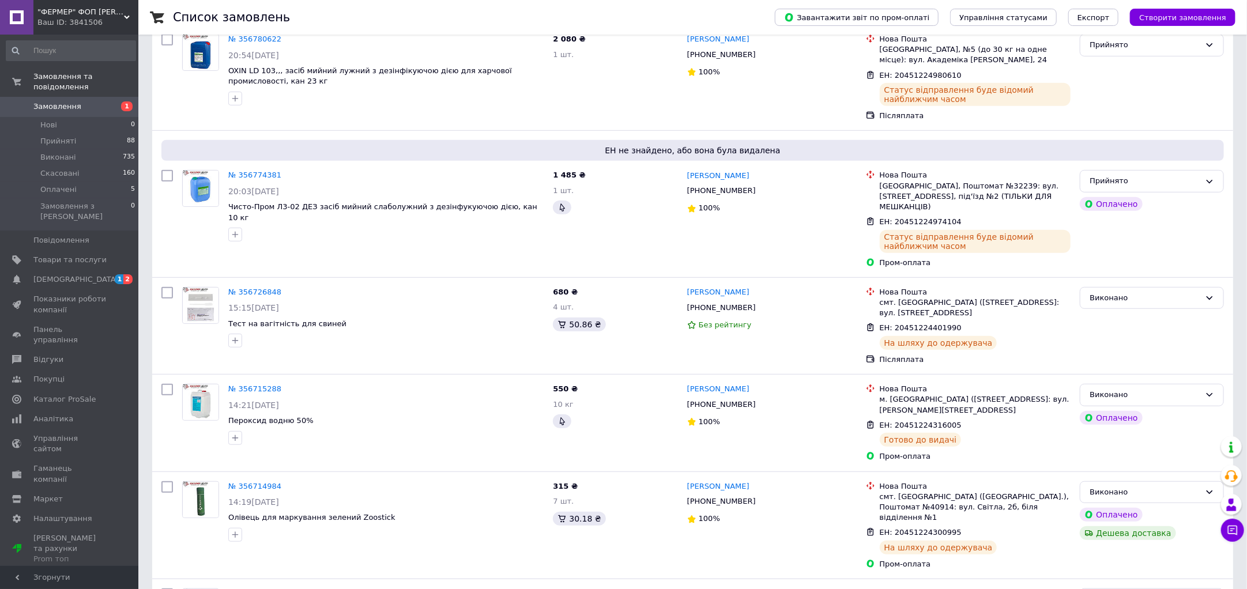
scroll to position [461, 0]
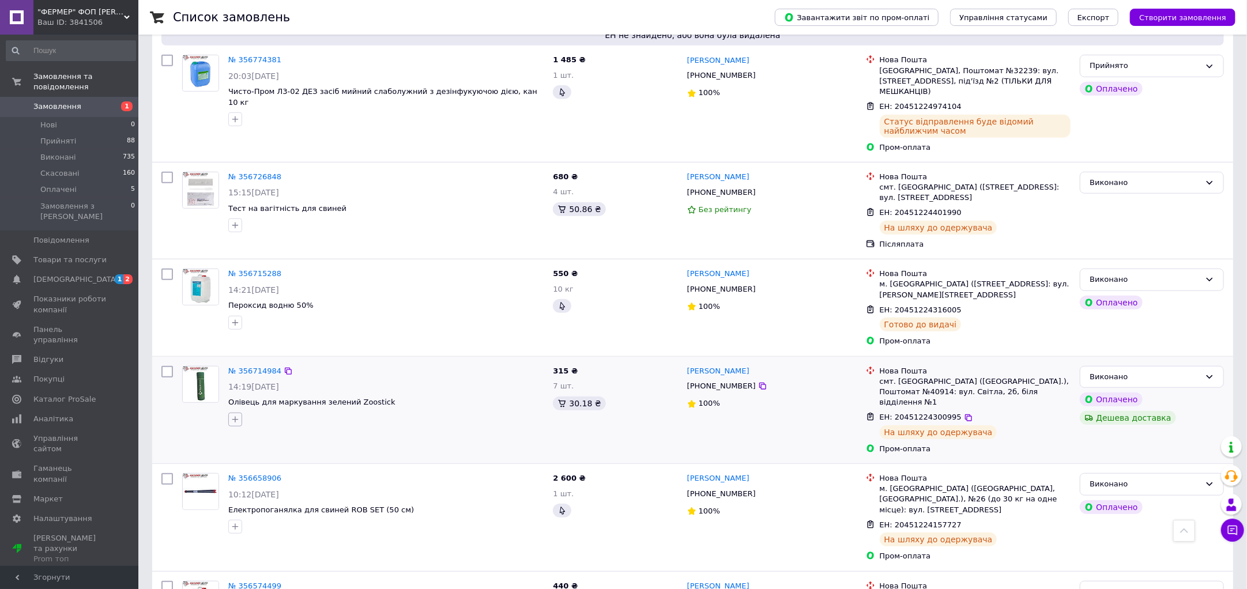
click at [232, 415] on icon "button" at bounding box center [235, 419] width 9 height 9
click at [427, 413] on div "Створити мітку Додати мітку" at bounding box center [386, 420] width 320 height 18
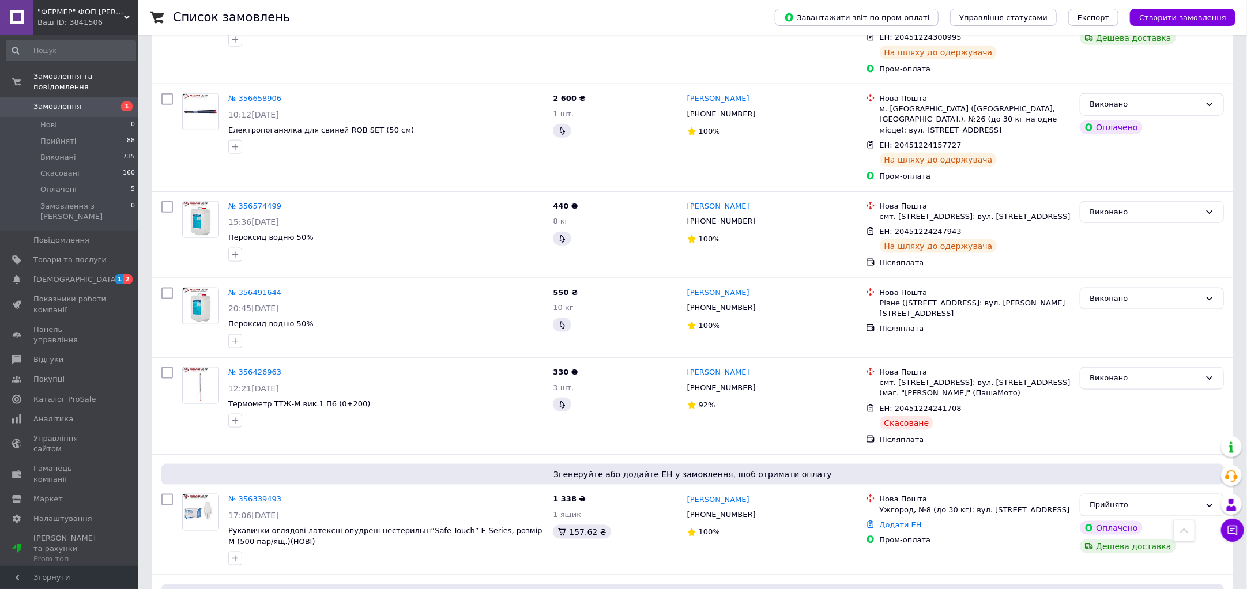
scroll to position [611, 0]
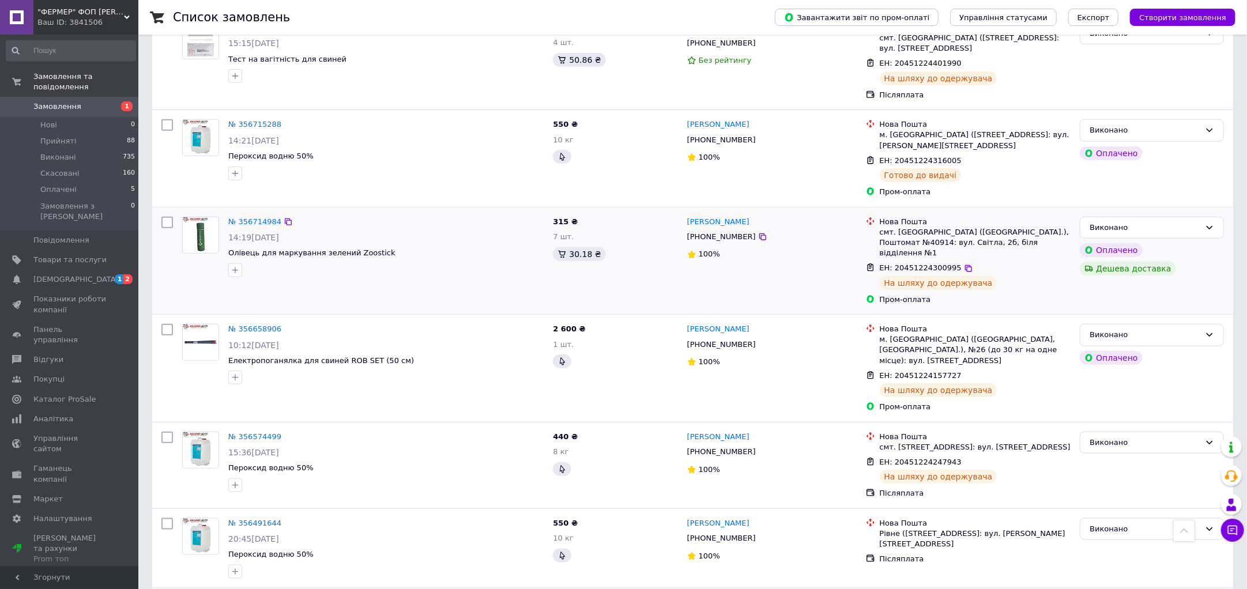
click at [206, 223] on img at bounding box center [201, 235] width 36 height 36
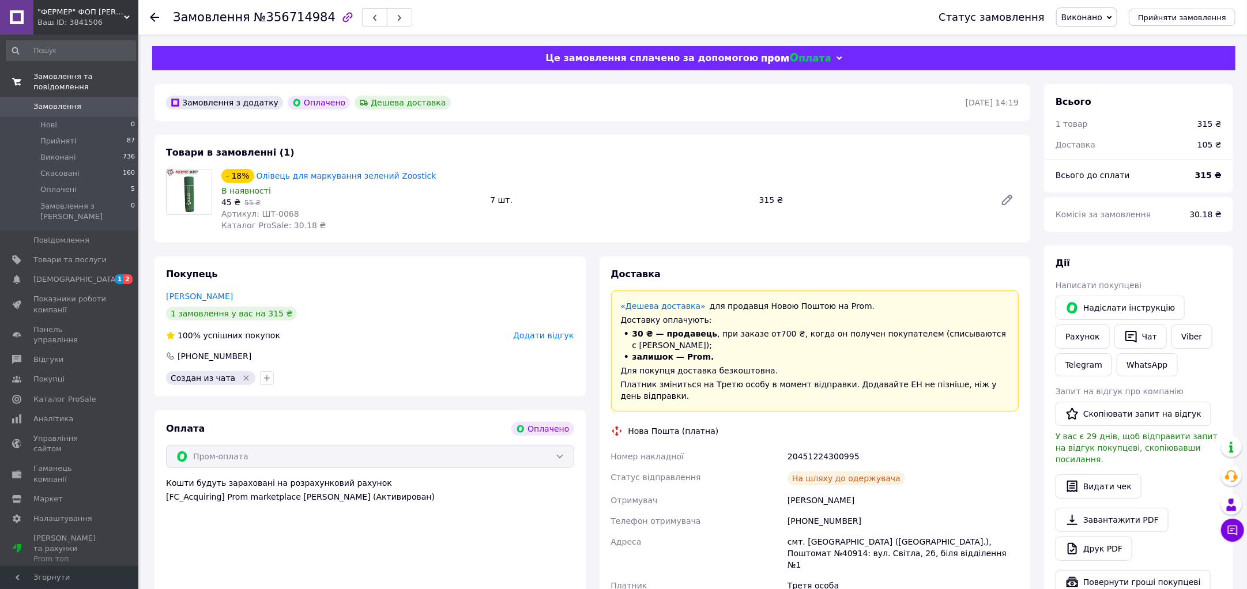
click at [27, 78] on span at bounding box center [16, 82] width 33 height 21
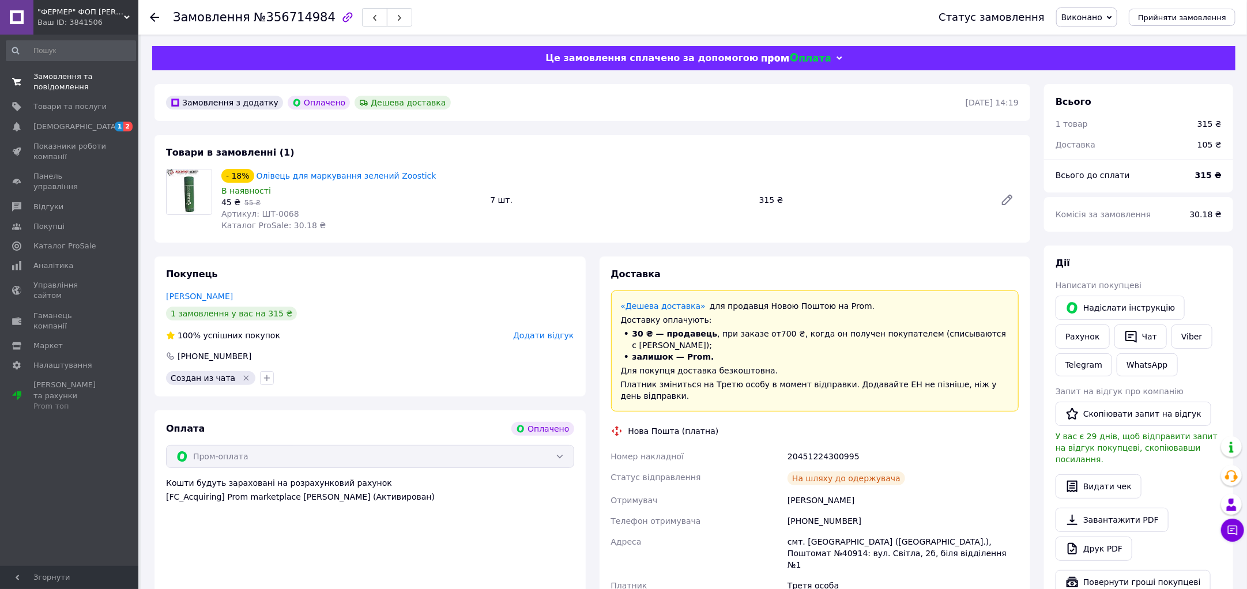
click at [44, 79] on span "Замовлення та повідомлення" at bounding box center [69, 82] width 73 height 21
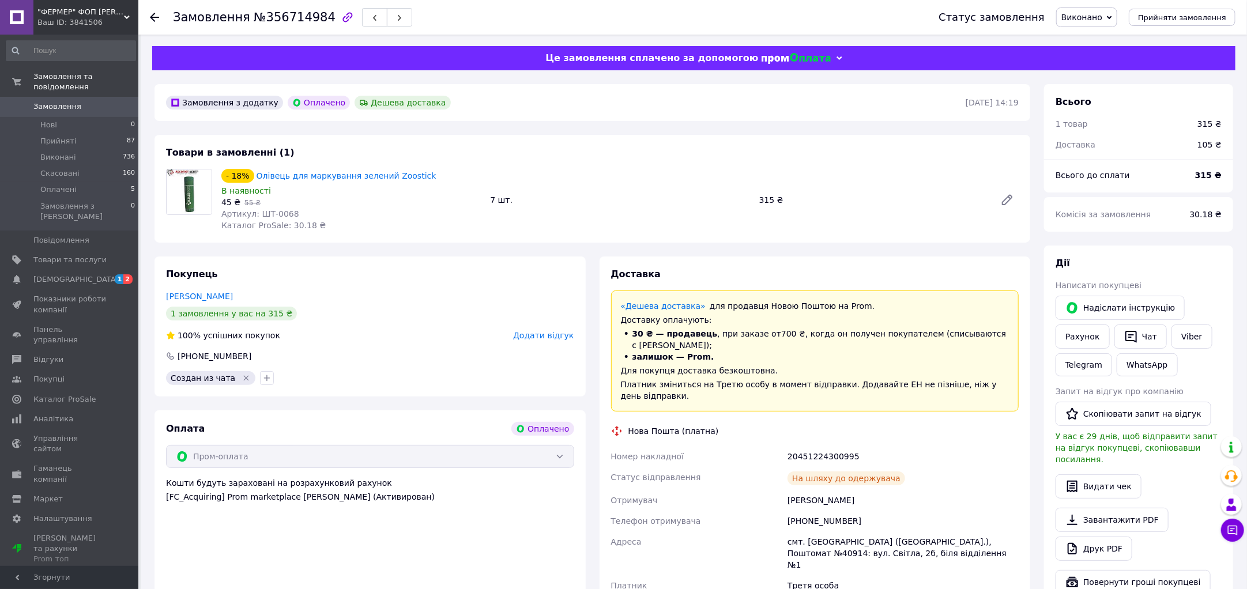
click at [167, 21] on div at bounding box center [161, 17] width 23 height 35
click at [155, 17] on icon at bounding box center [154, 17] width 9 height 9
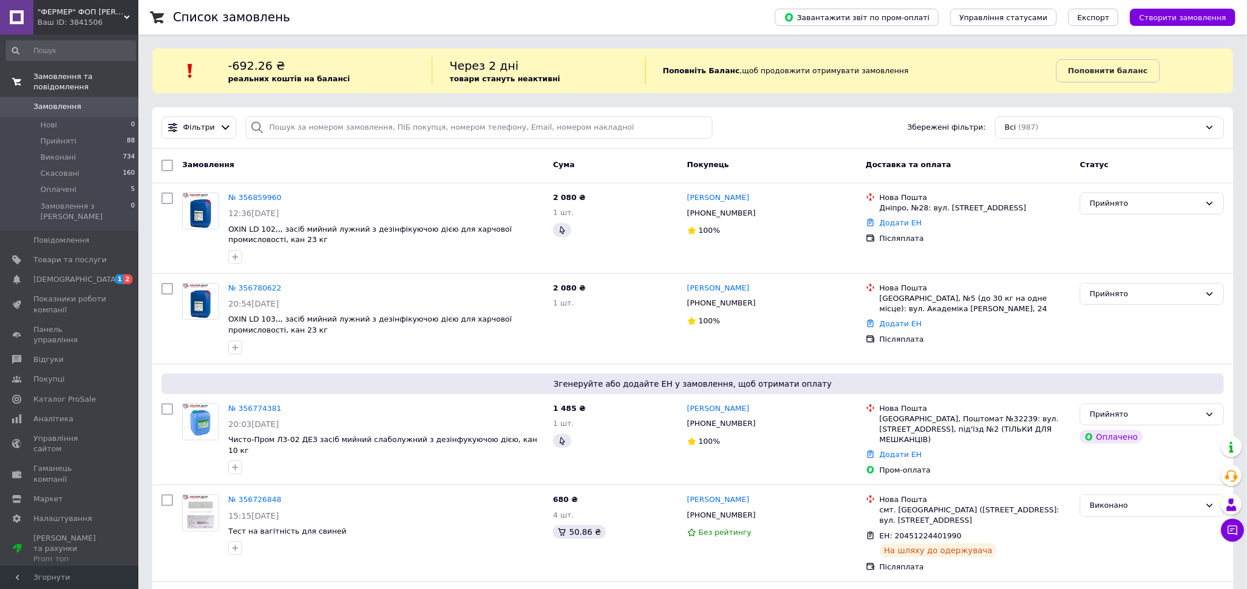
click at [42, 76] on span "Замовлення та повідомлення" at bounding box center [85, 82] width 105 height 21
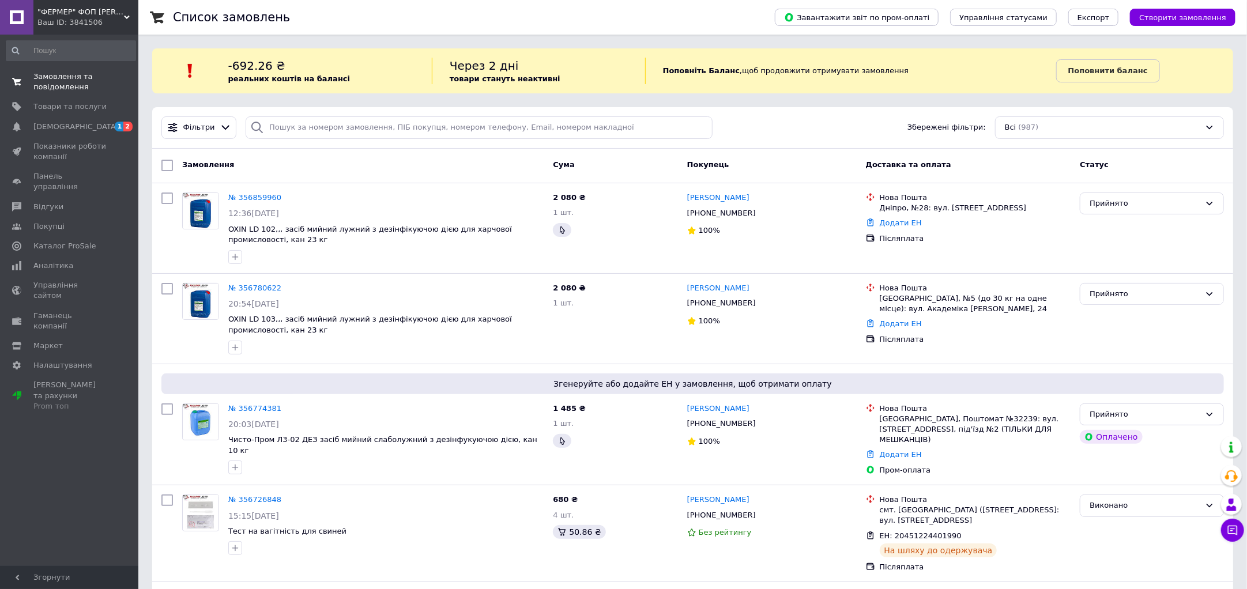
click at [42, 76] on span "Замовлення та повідомлення" at bounding box center [69, 82] width 73 height 21
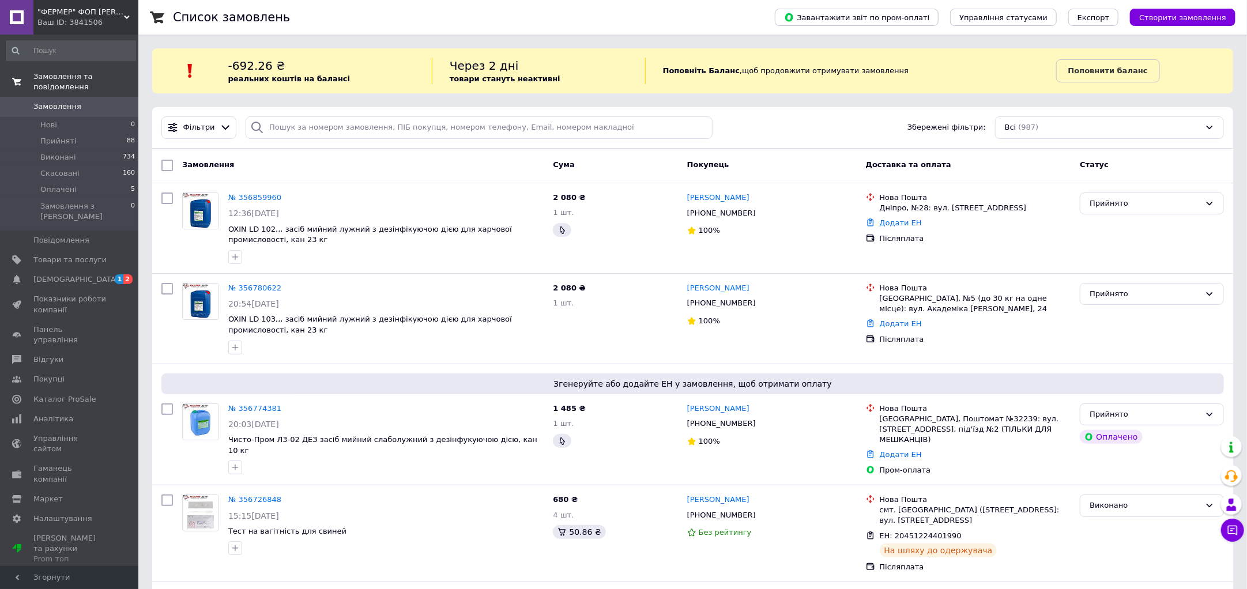
click at [44, 82] on span "Замовлення та повідомлення" at bounding box center [85, 82] width 105 height 21
click at [92, 74] on span "Замовлення та повідомлення" at bounding box center [85, 82] width 105 height 21
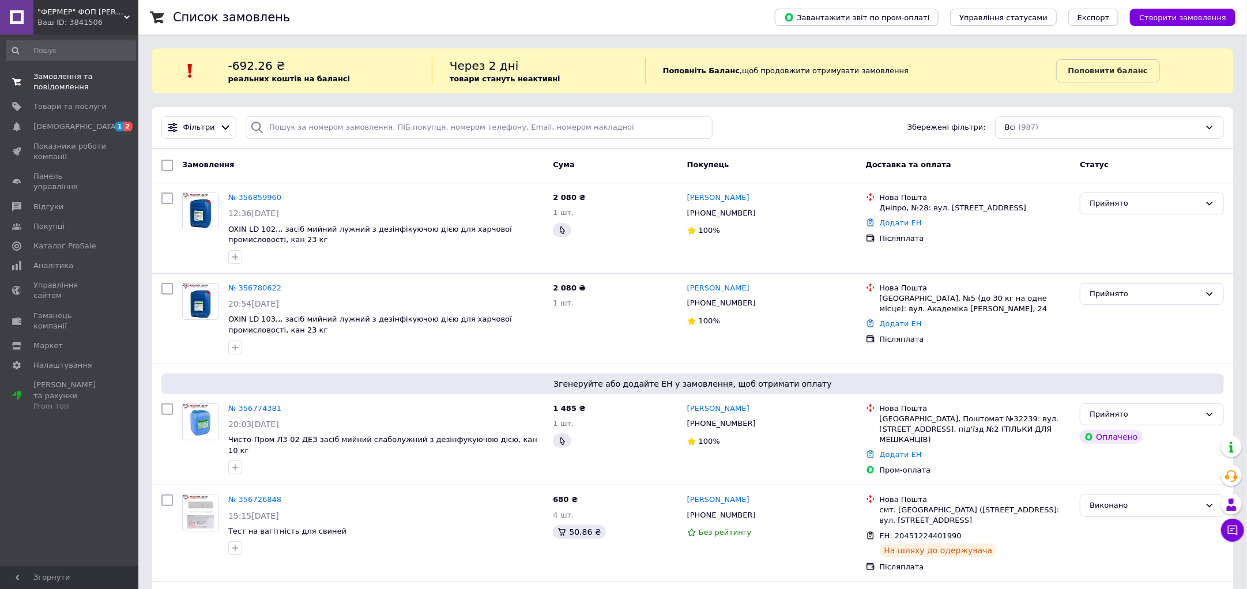
click at [82, 76] on span "Замовлення та повідомлення" at bounding box center [69, 82] width 73 height 21
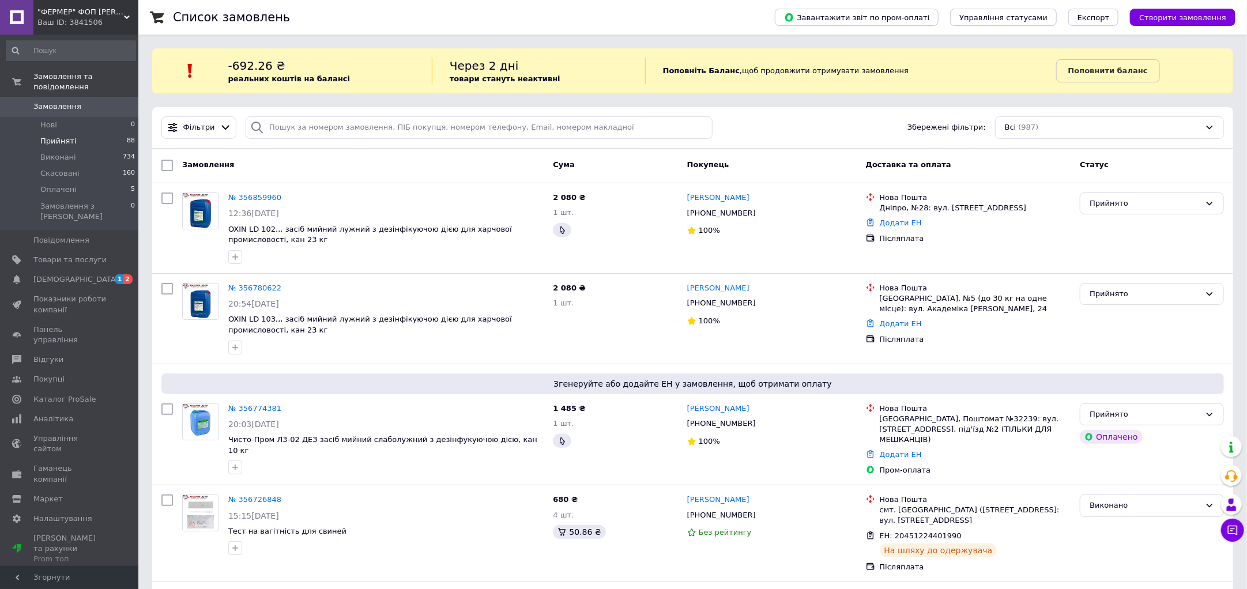
click at [93, 135] on li "Прийняті 88" at bounding box center [71, 141] width 142 height 16
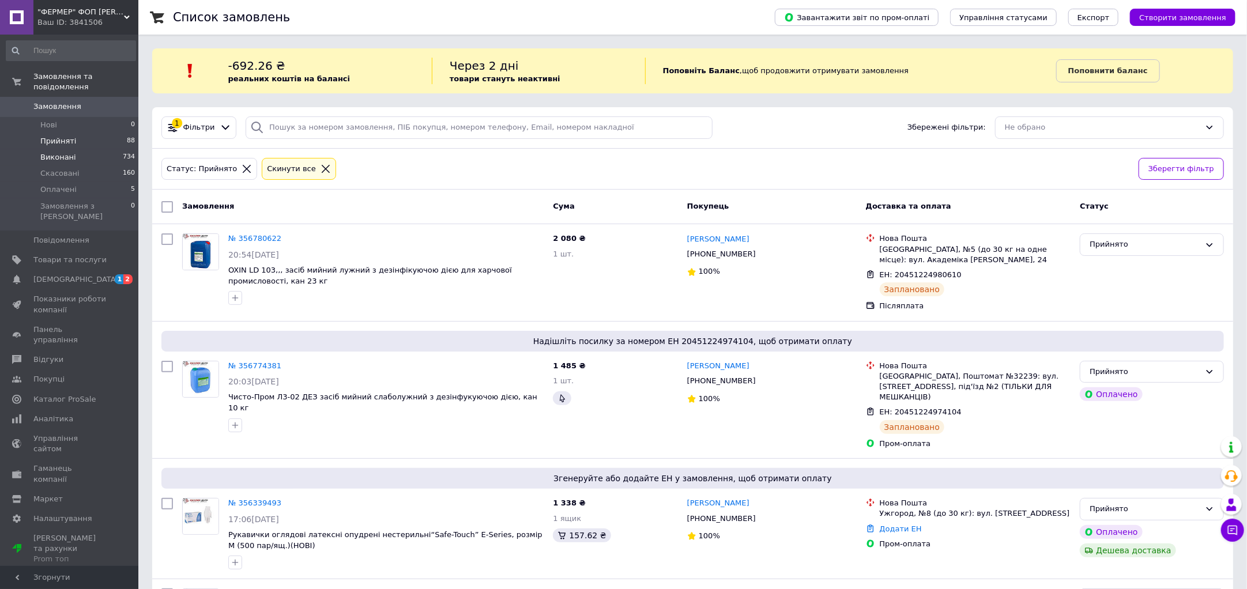
click at [76, 152] on li "Виконані 734" at bounding box center [71, 157] width 142 height 16
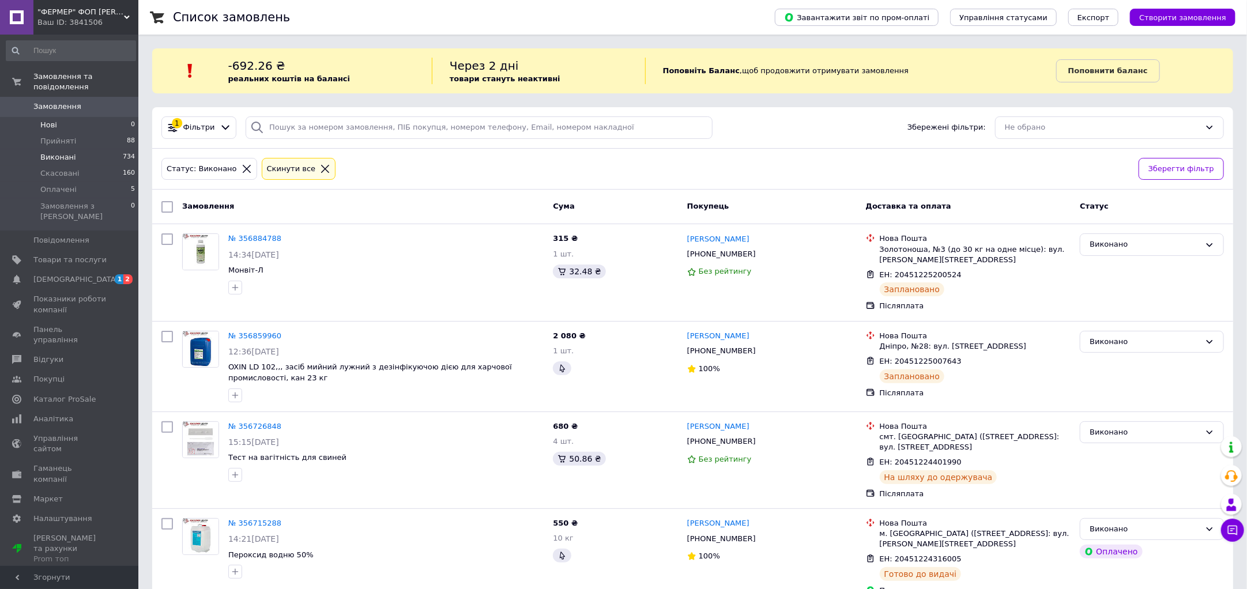
click at [56, 117] on li "Нові 0" at bounding box center [71, 125] width 142 height 16
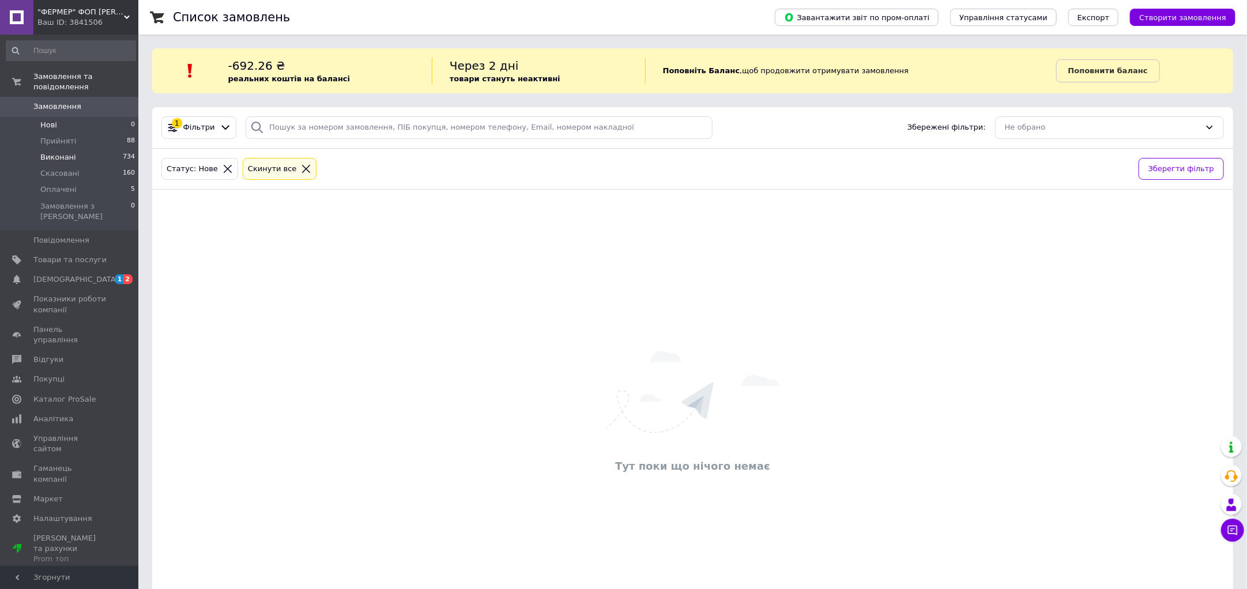
click at [51, 152] on span "Виконані" at bounding box center [58, 157] width 36 height 10
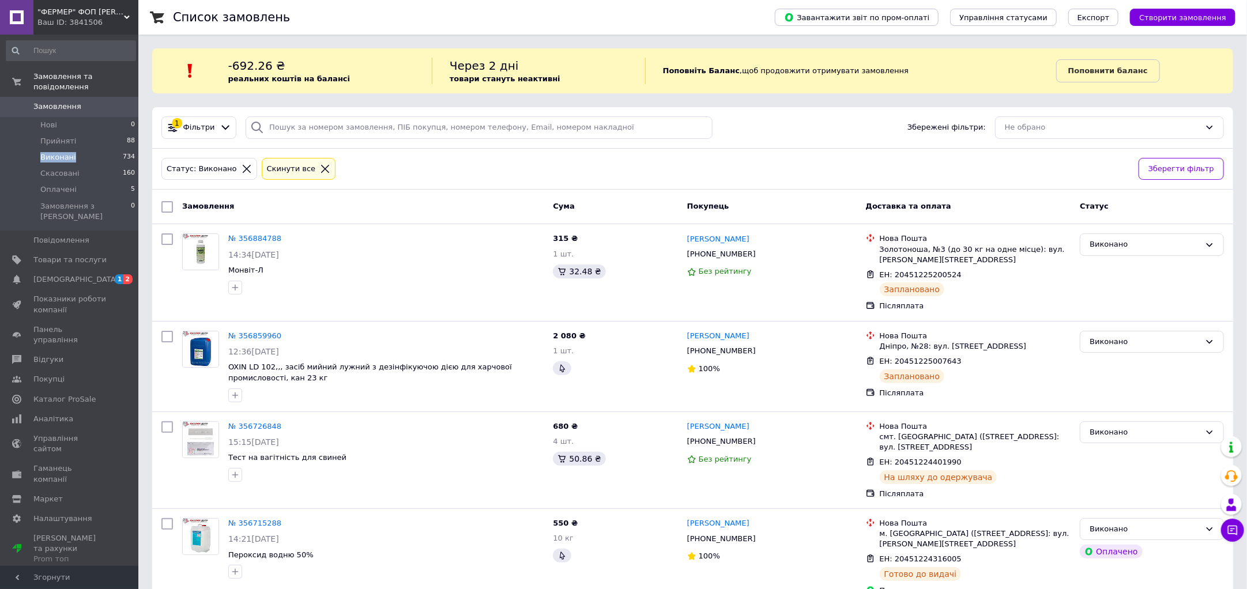
click at [49, 101] on span "Замовлення" at bounding box center [57, 106] width 48 height 10
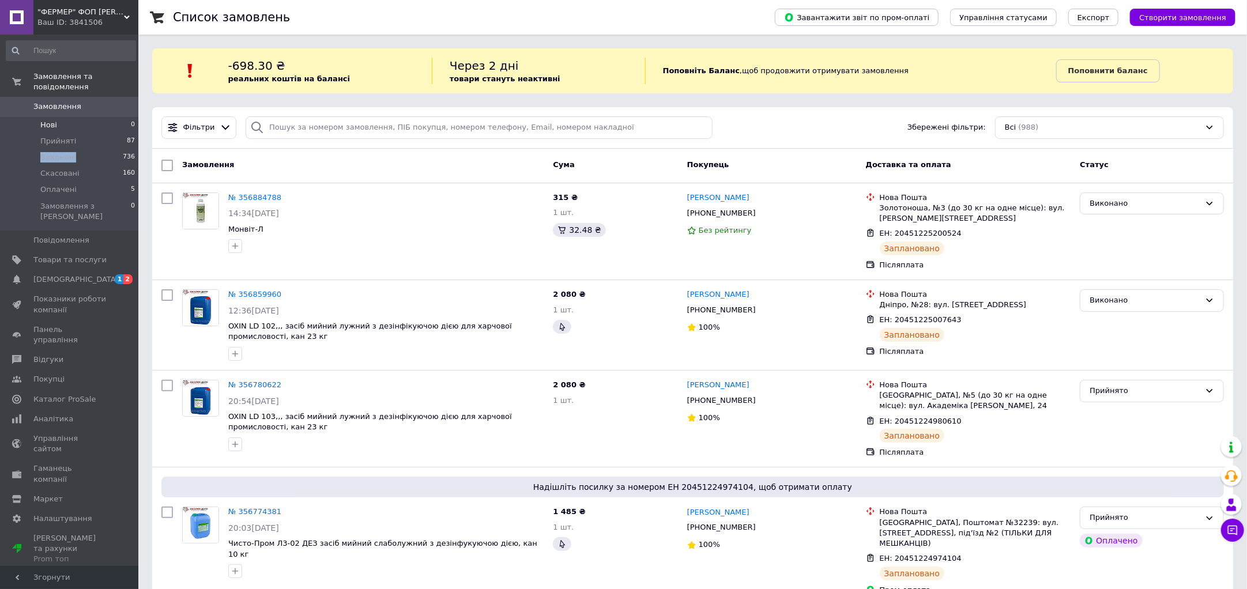
click at [21, 117] on li "Нові 0" at bounding box center [71, 125] width 142 height 16
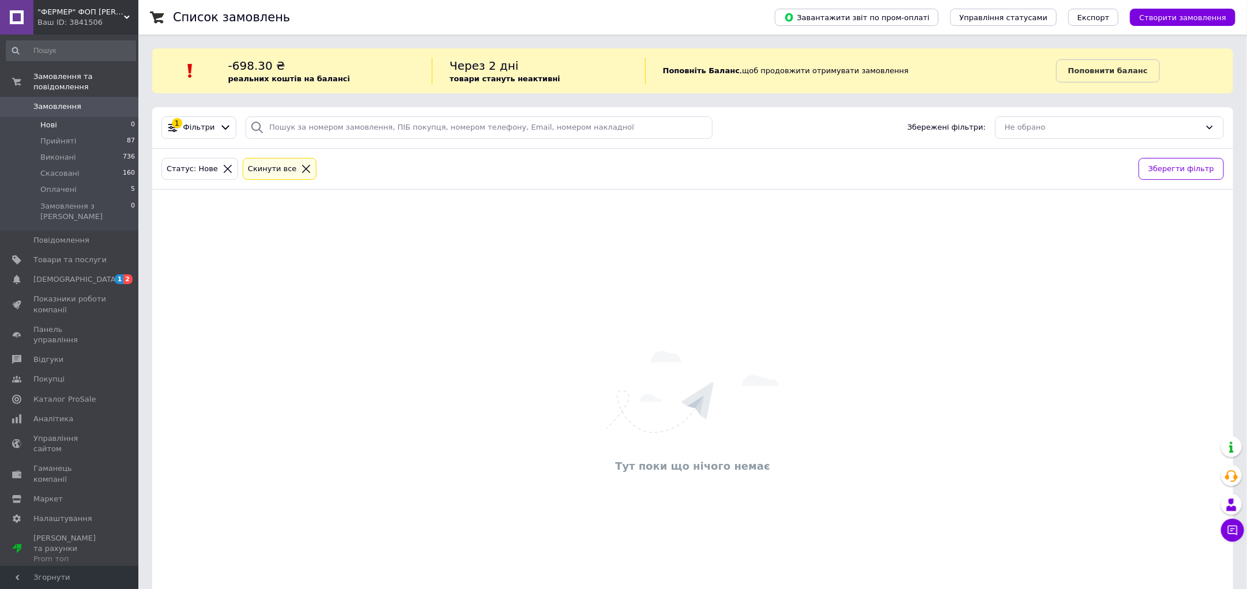
click at [52, 120] on span "Нові" at bounding box center [48, 125] width 17 height 10
click at [67, 76] on span "Замовлення та повідомлення" at bounding box center [85, 82] width 105 height 21
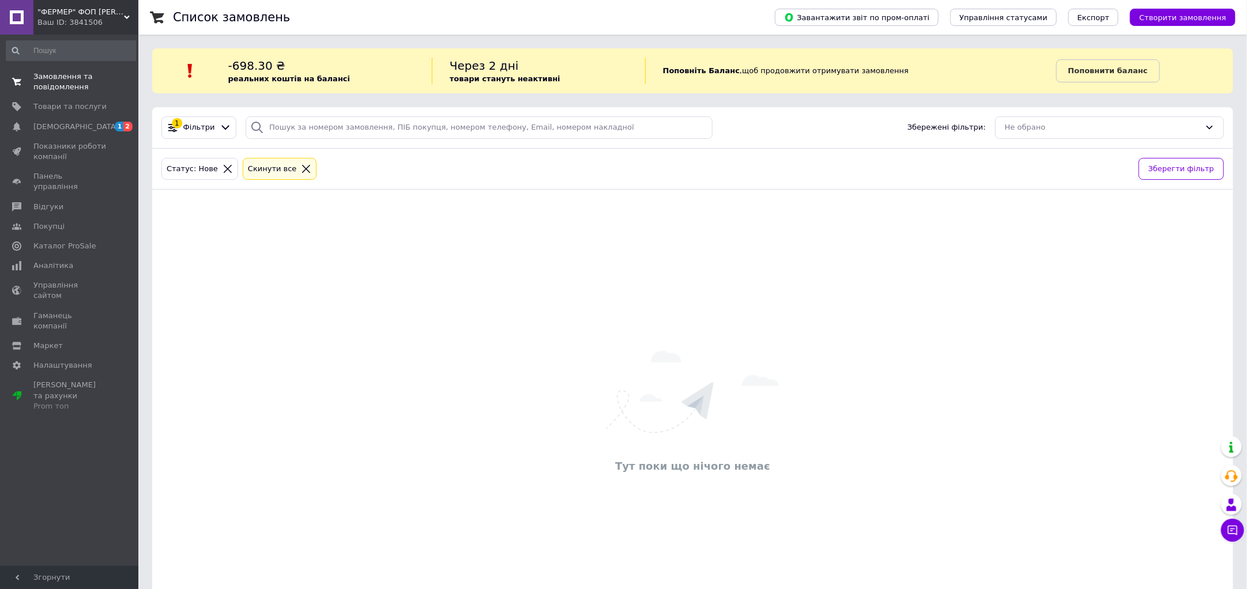
click at [67, 76] on span "Замовлення та повідомлення" at bounding box center [69, 82] width 73 height 21
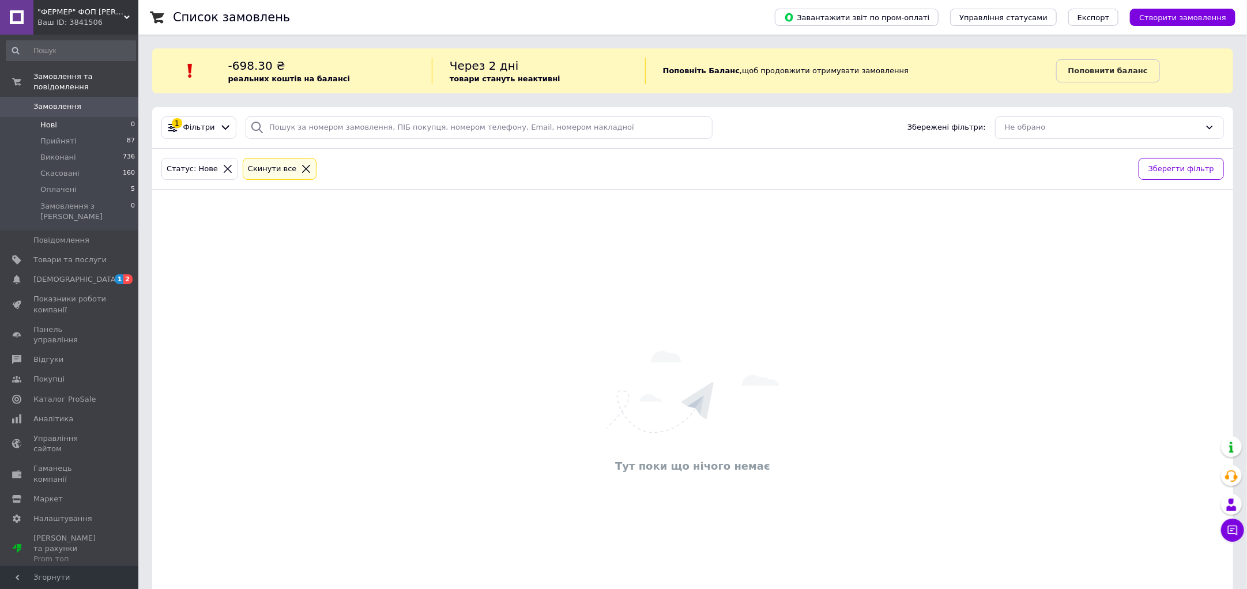
click at [57, 117] on li "Нові 0" at bounding box center [71, 125] width 142 height 16
click at [93, 133] on li "Прийняті 87" at bounding box center [71, 141] width 142 height 16
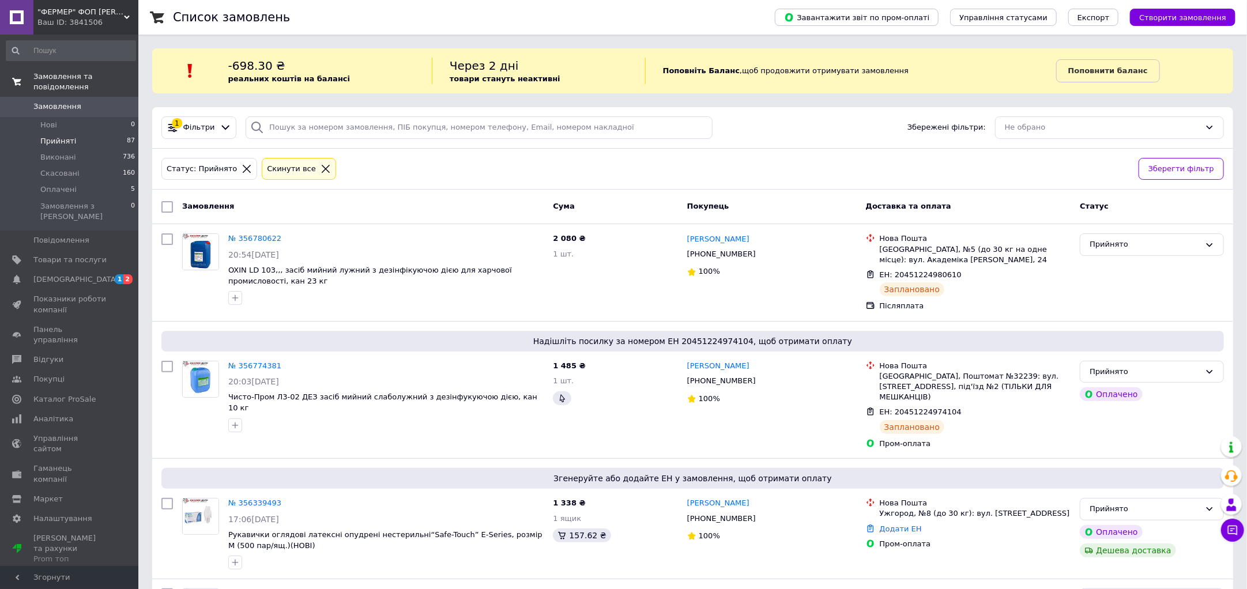
click at [54, 77] on span "Замовлення та повідомлення" at bounding box center [85, 82] width 105 height 21
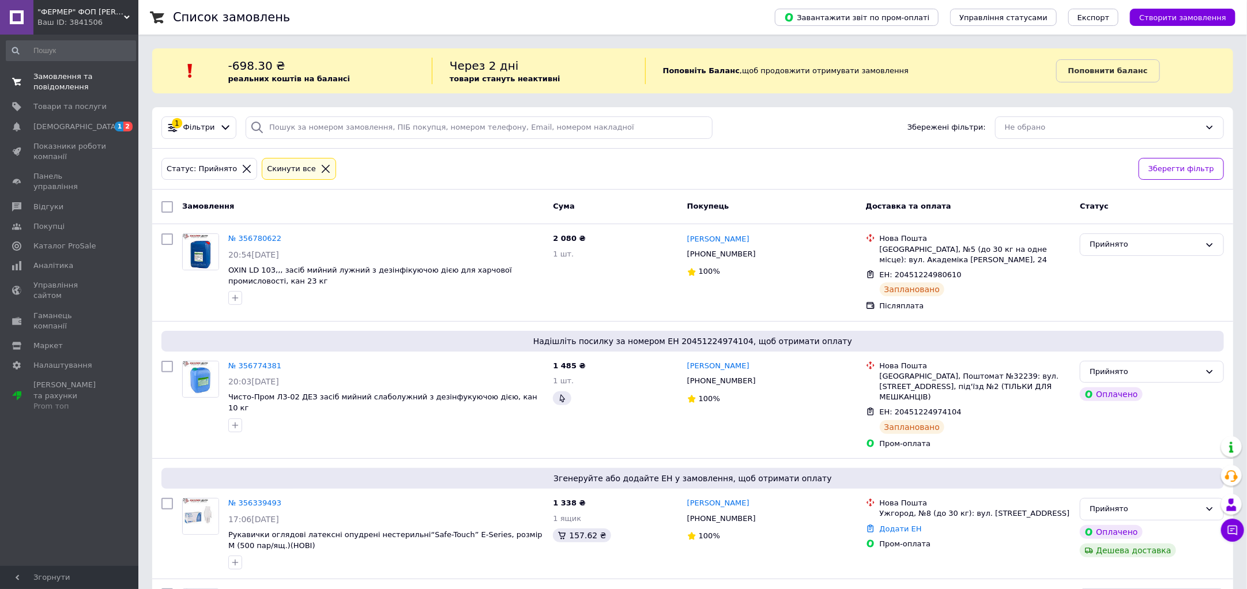
click at [54, 77] on span "Замовлення та повідомлення" at bounding box center [69, 82] width 73 height 21
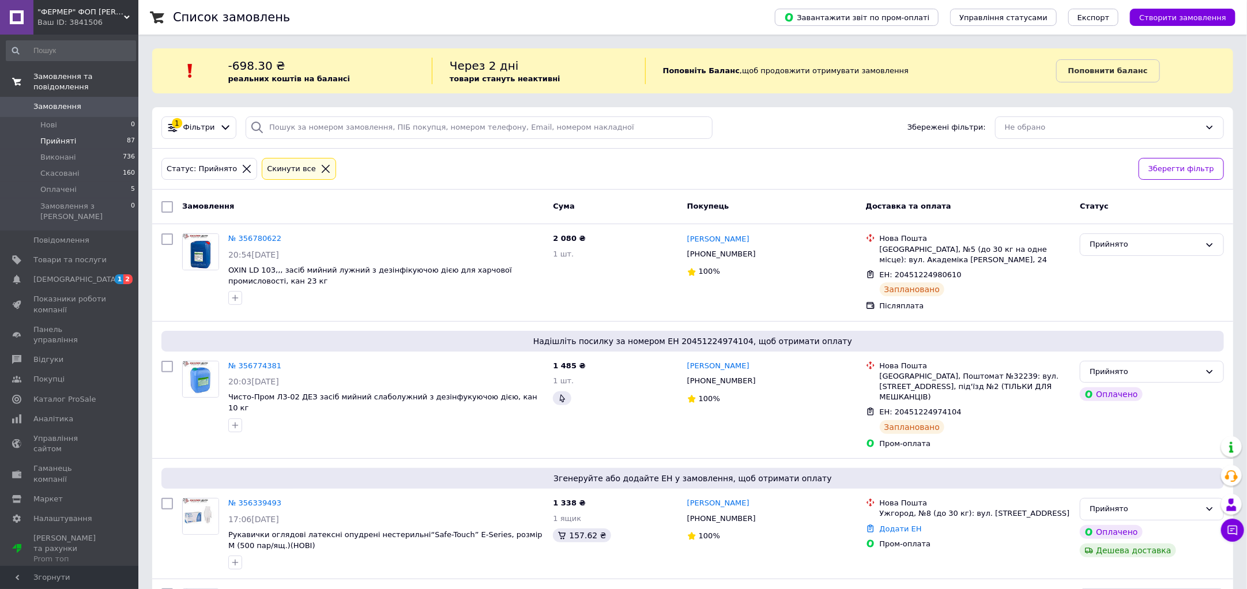
click at [80, 76] on span "Замовлення та повідомлення" at bounding box center [85, 82] width 105 height 21
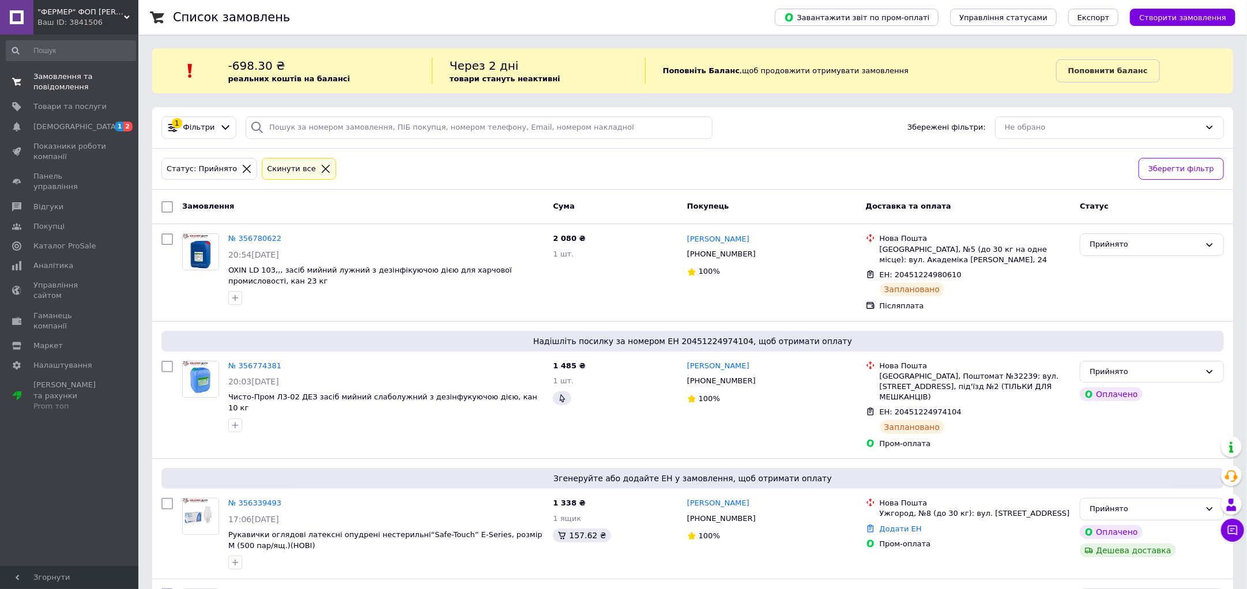
click at [80, 76] on span "Замовлення та повідомлення" at bounding box center [69, 82] width 73 height 21
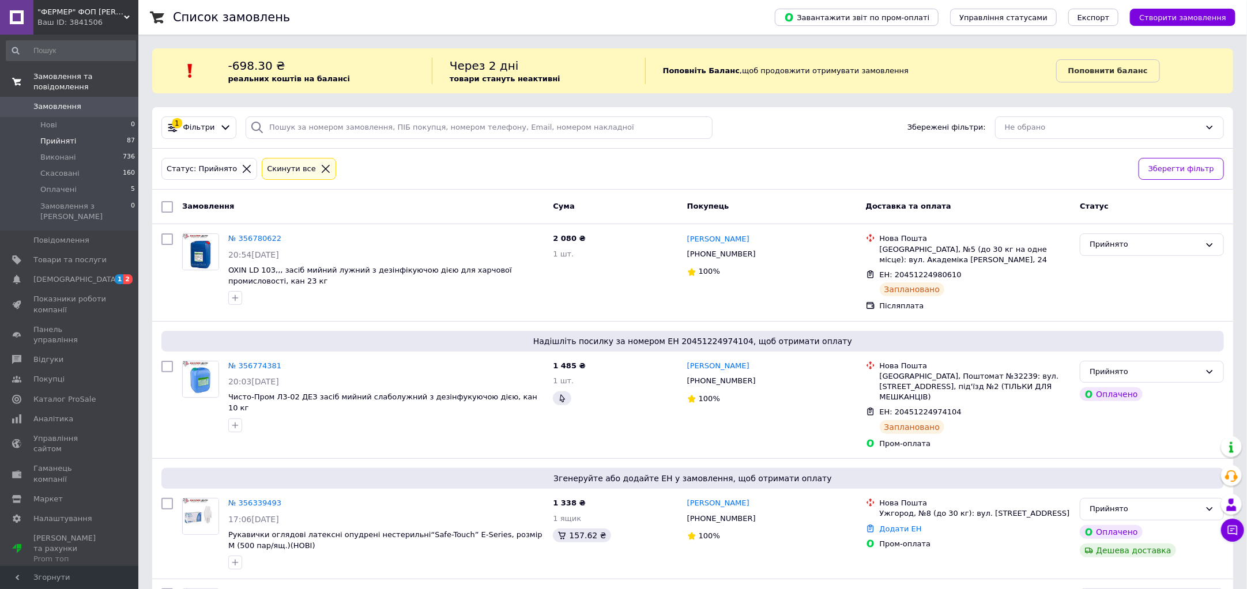
click at [86, 73] on span "Замовлення та повідомлення" at bounding box center [85, 82] width 105 height 21
